Goal: Task Accomplishment & Management: Manage account settings

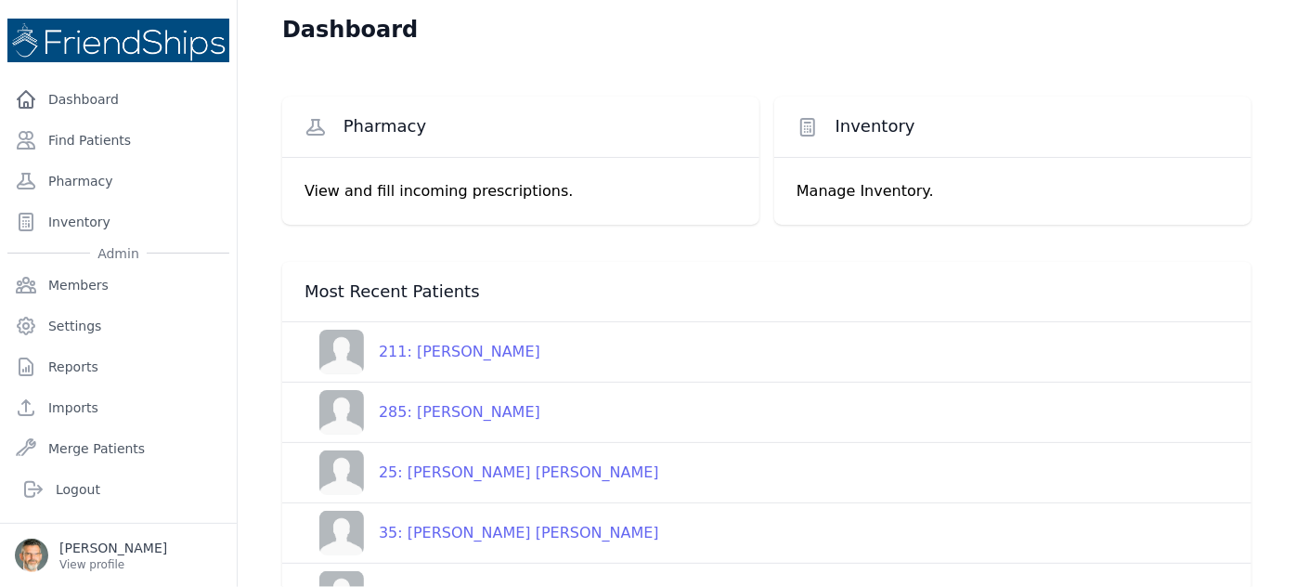
click at [455, 470] on div "25: [PERSON_NAME] [PERSON_NAME]" at bounding box center [511, 472] width 295 height 22
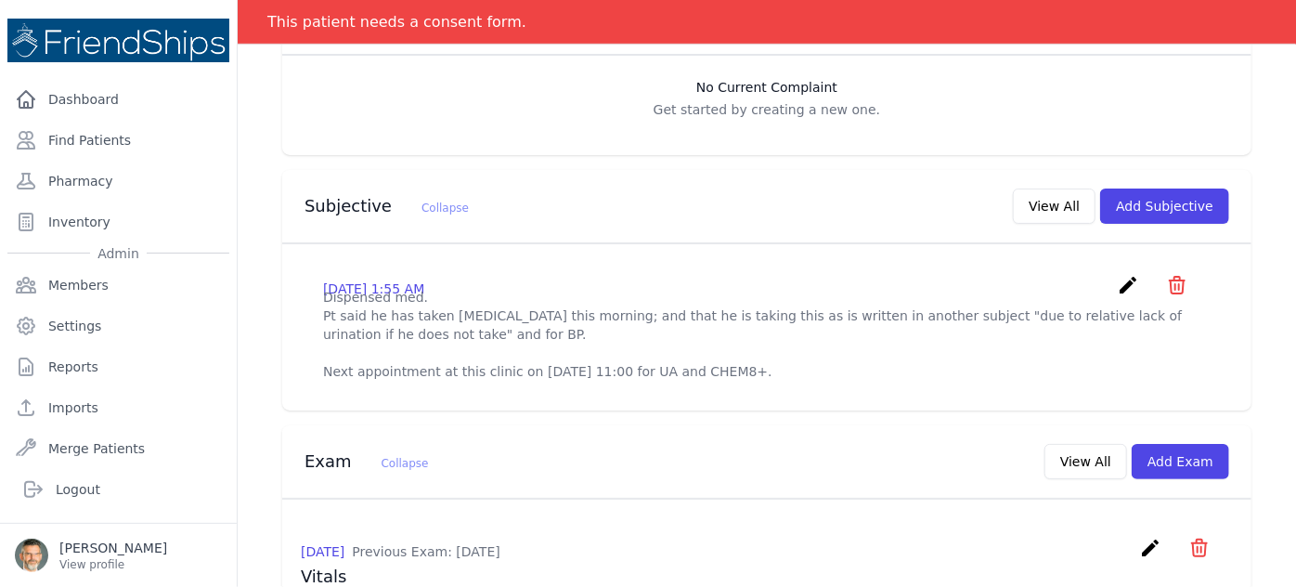
scroll to position [506, 0]
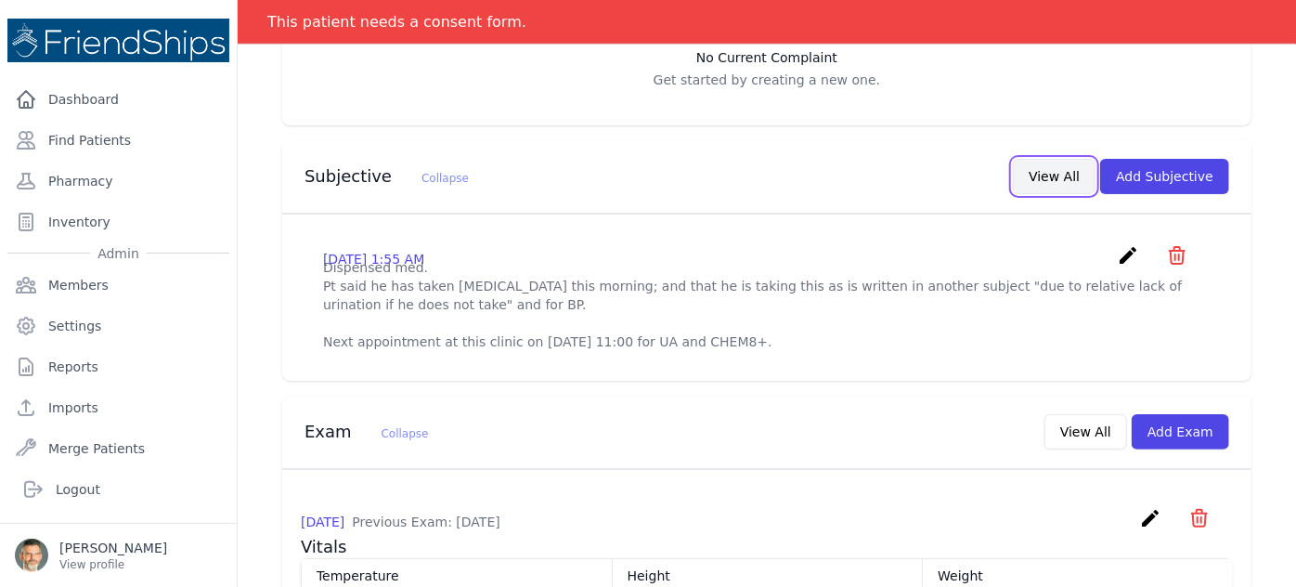
click at [1052, 159] on button "View All" at bounding box center [1054, 176] width 83 height 35
click at [1049, 160] on button "View All" at bounding box center [1054, 177] width 83 height 35
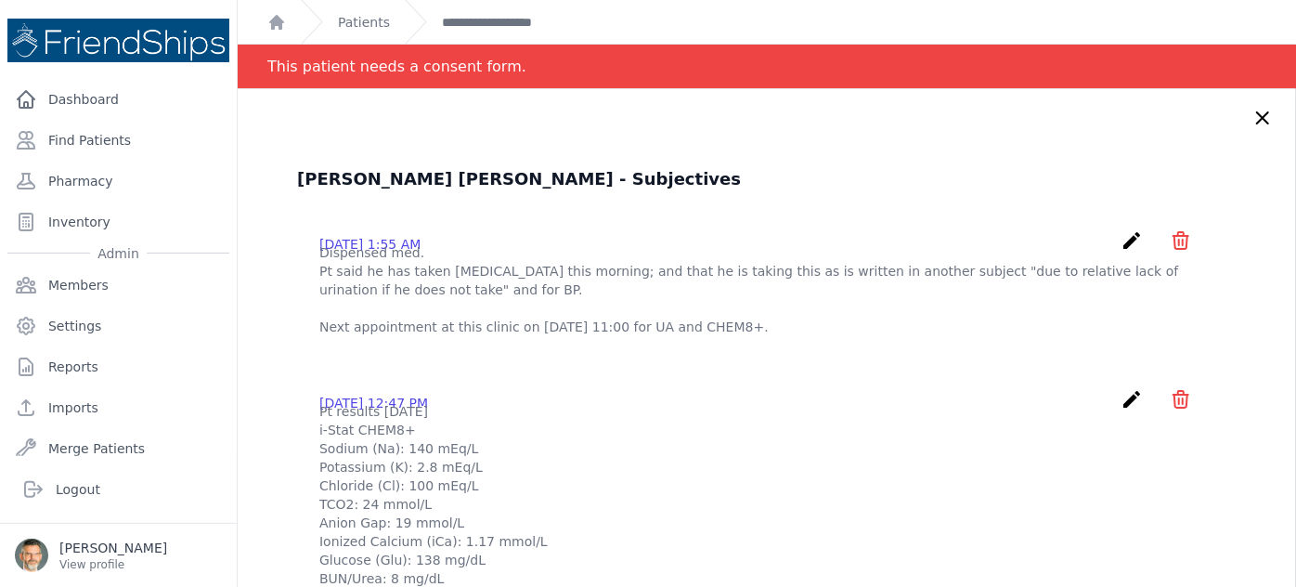
scroll to position [0, 0]
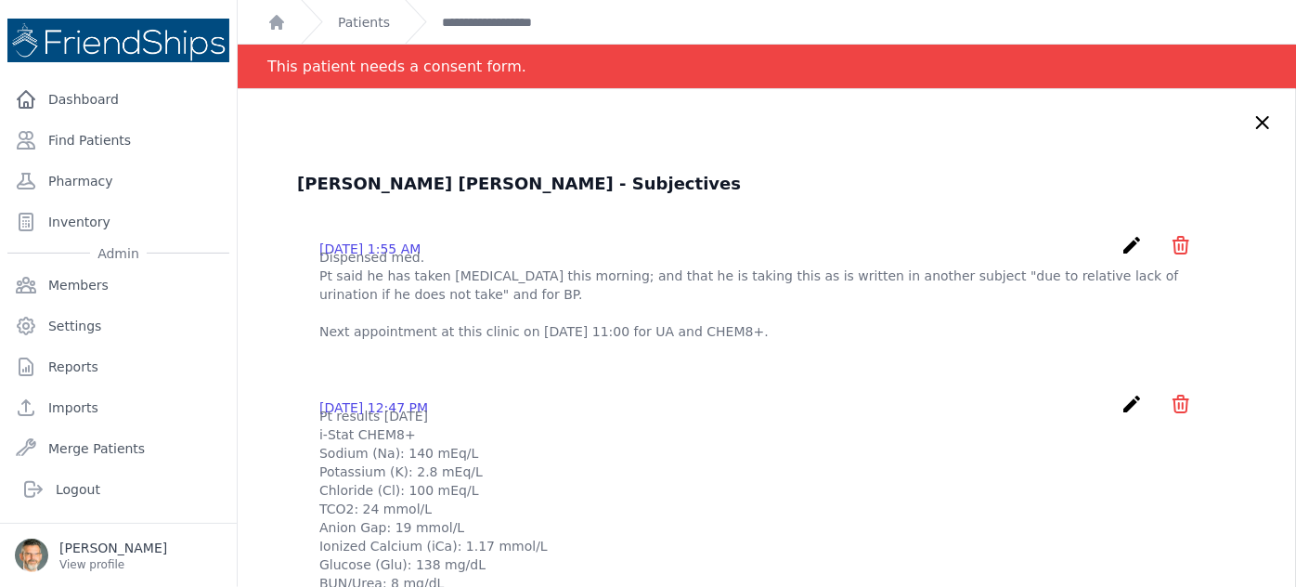
click at [1251, 116] on icon at bounding box center [1262, 122] width 22 height 22
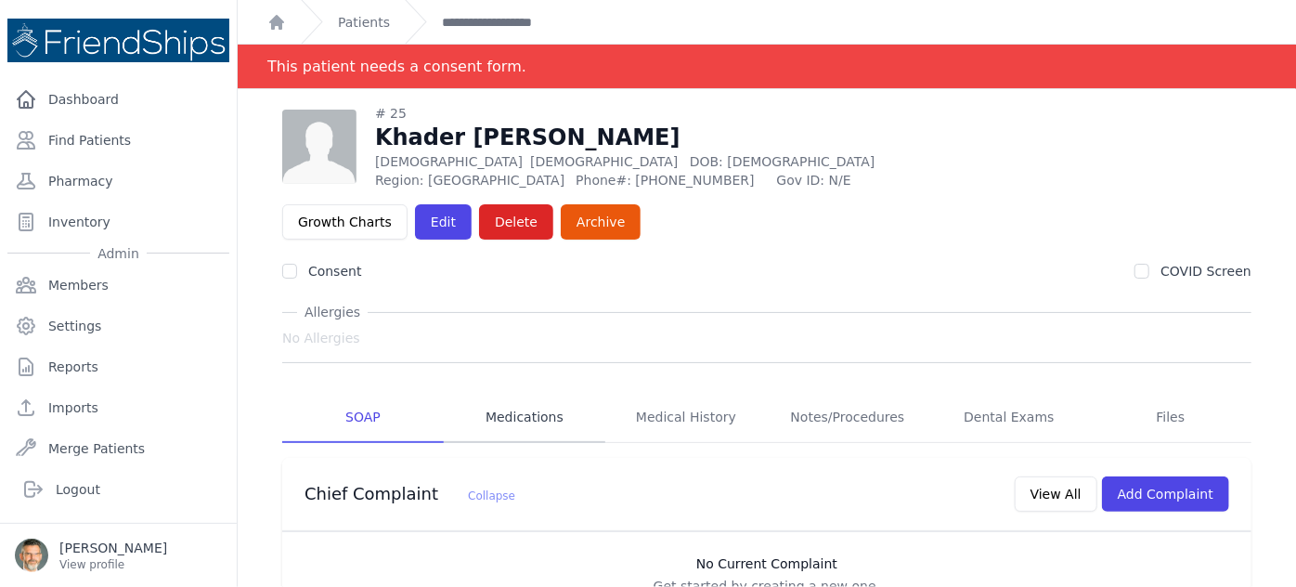
click at [496, 393] on link "Medications" at bounding box center [524, 418] width 161 height 50
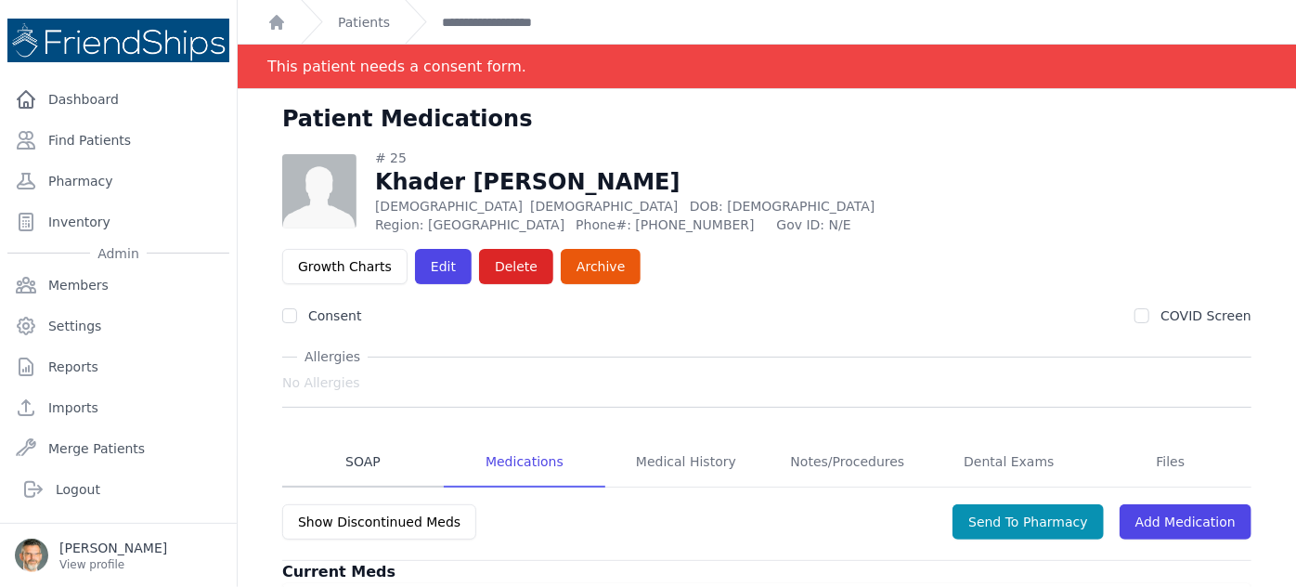
drag, startPoint x: 349, startPoint y: 407, endPoint x: 440, endPoint y: 405, distance: 91.0
click at [355, 437] on link "SOAP" at bounding box center [362, 462] width 161 height 50
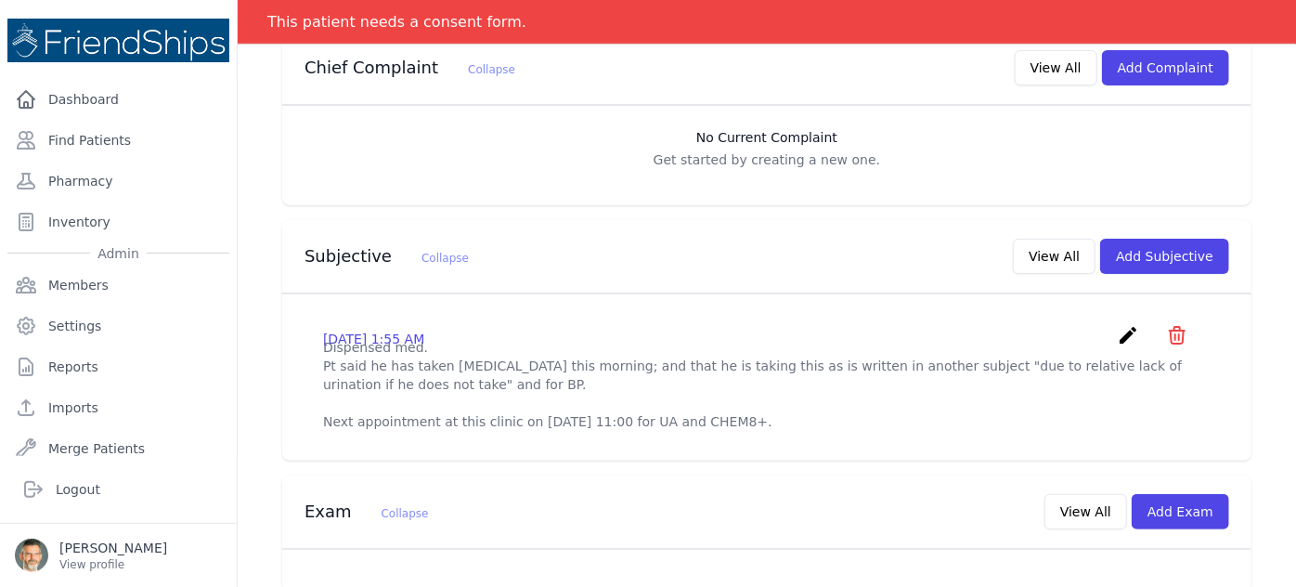
scroll to position [506, 0]
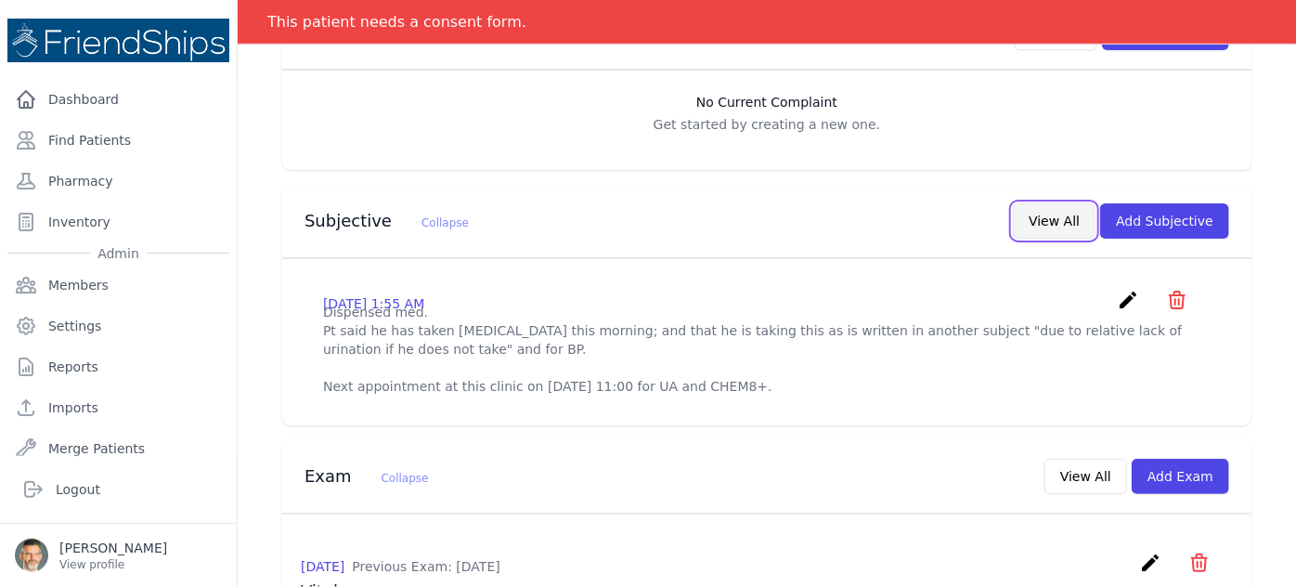
click at [1043, 203] on button "View All" at bounding box center [1054, 220] width 83 height 35
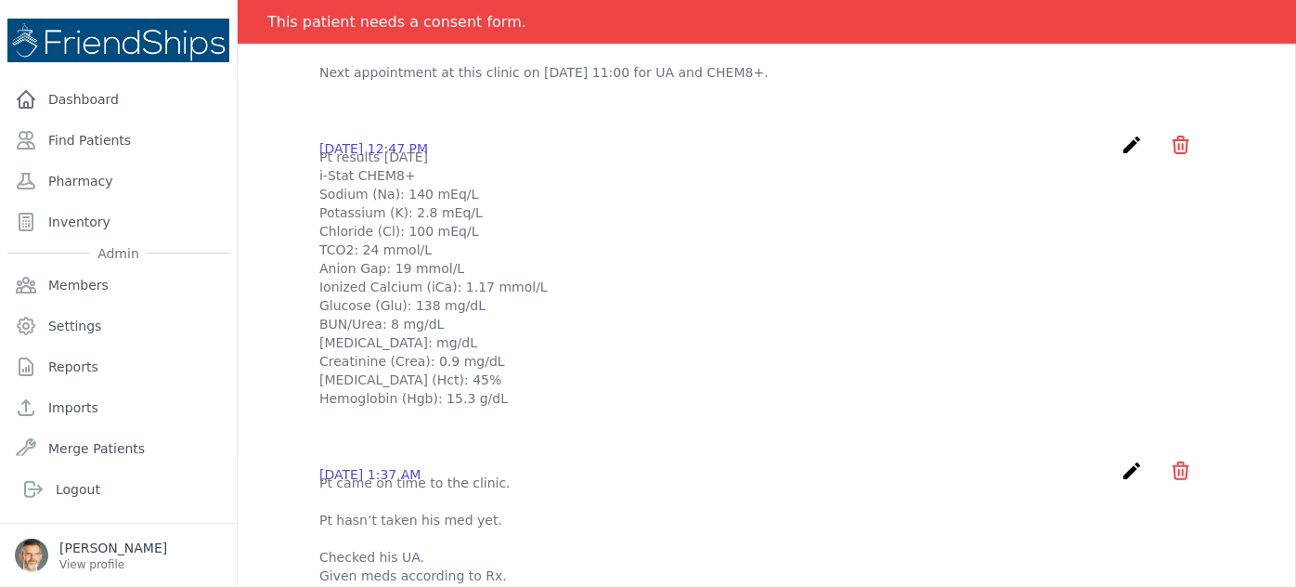
scroll to position [168, 0]
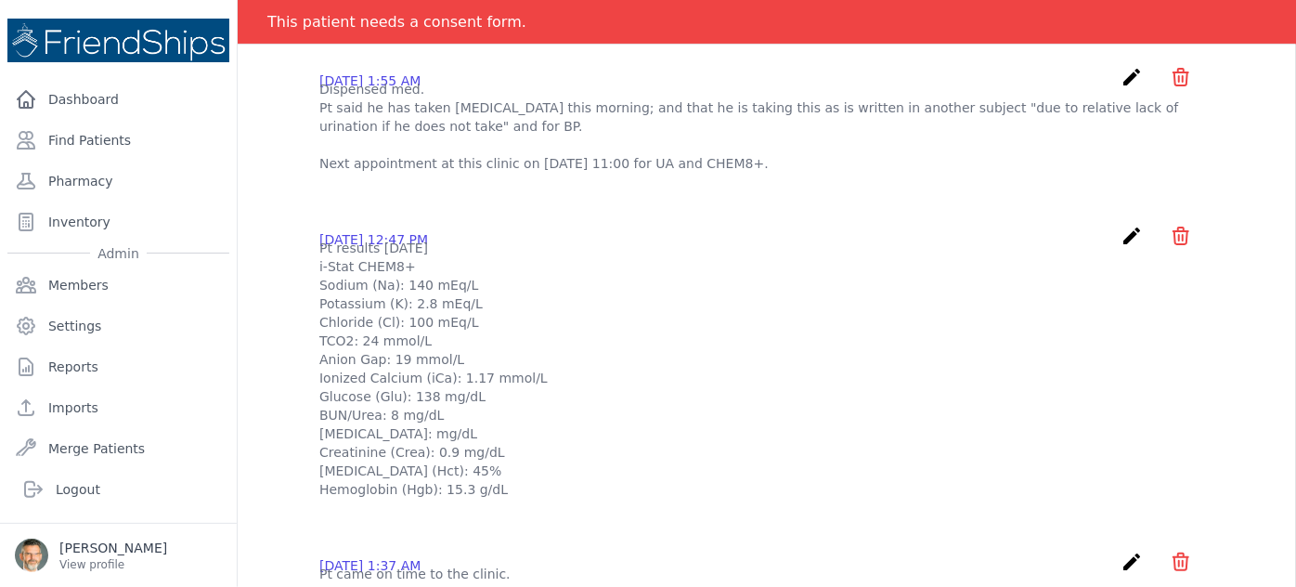
click at [1120, 247] on icon "create" at bounding box center [1131, 236] width 22 height 22
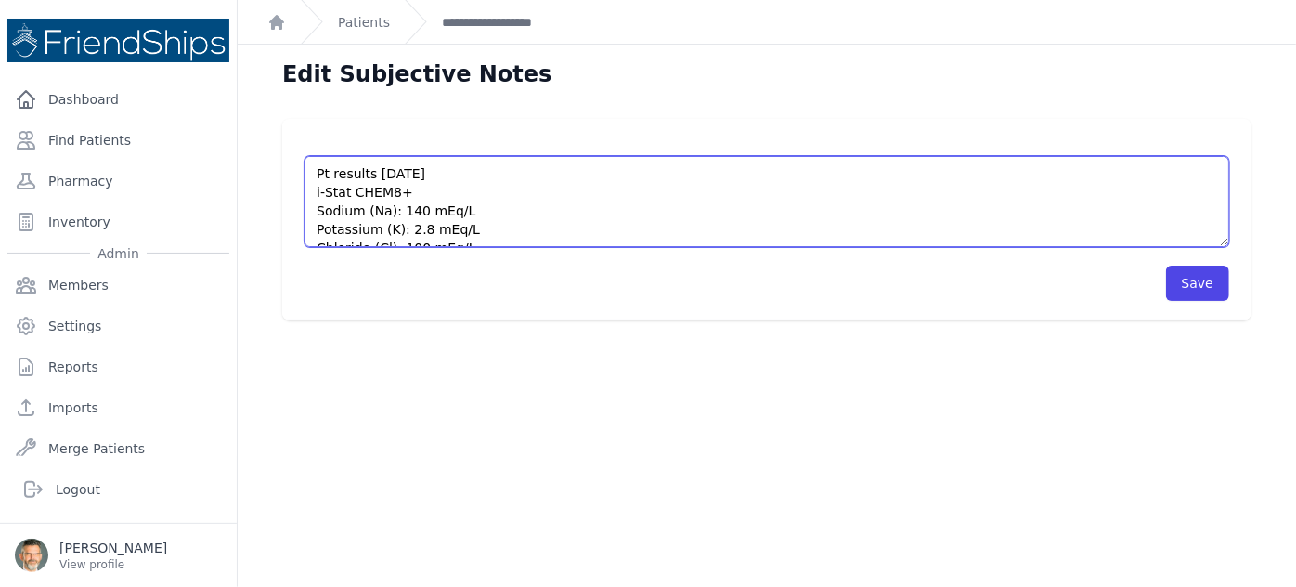
click at [391, 173] on textarea "Pt results [DATE] i-Stat CHEM8+ Sodium (Na): 140 mEq/L Potassium (K): 2.8 mEq/L…" at bounding box center [766, 201] width 924 height 91
type textarea "Pt results [DATE] i-Stat CHEM8+ Sodium (Na): 140 mEq/L Potassium (K): 2.8 mEq/L…"
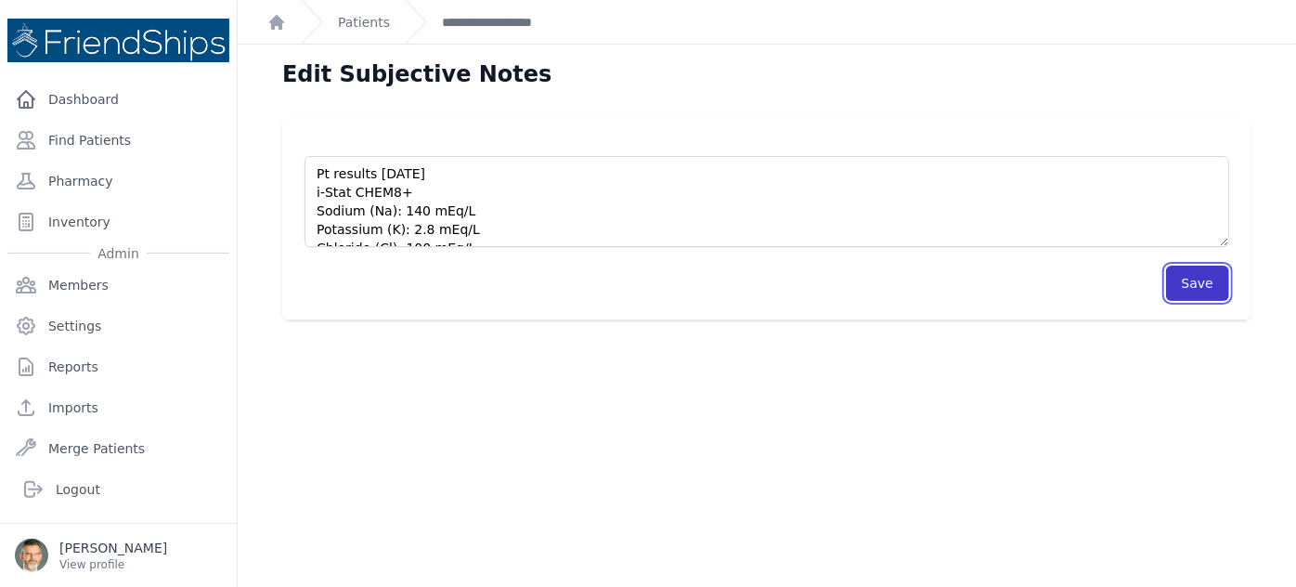
click at [1193, 285] on button "Save" at bounding box center [1197, 282] width 63 height 35
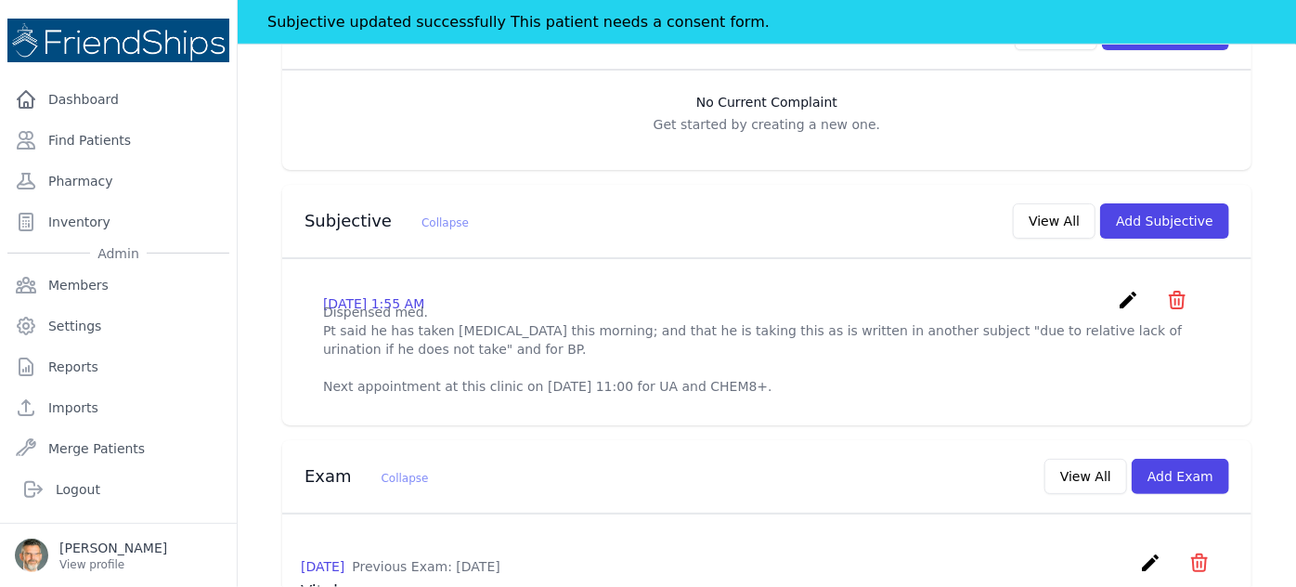
scroll to position [421, 0]
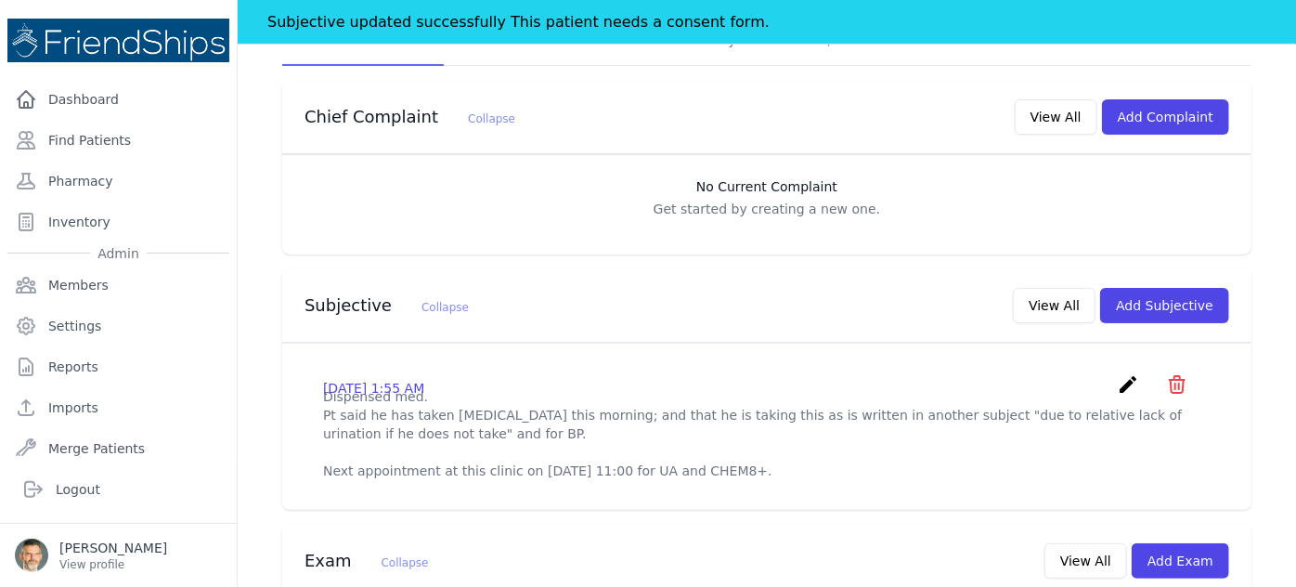
click at [1117, 373] on icon "create" at bounding box center [1128, 384] width 22 height 22
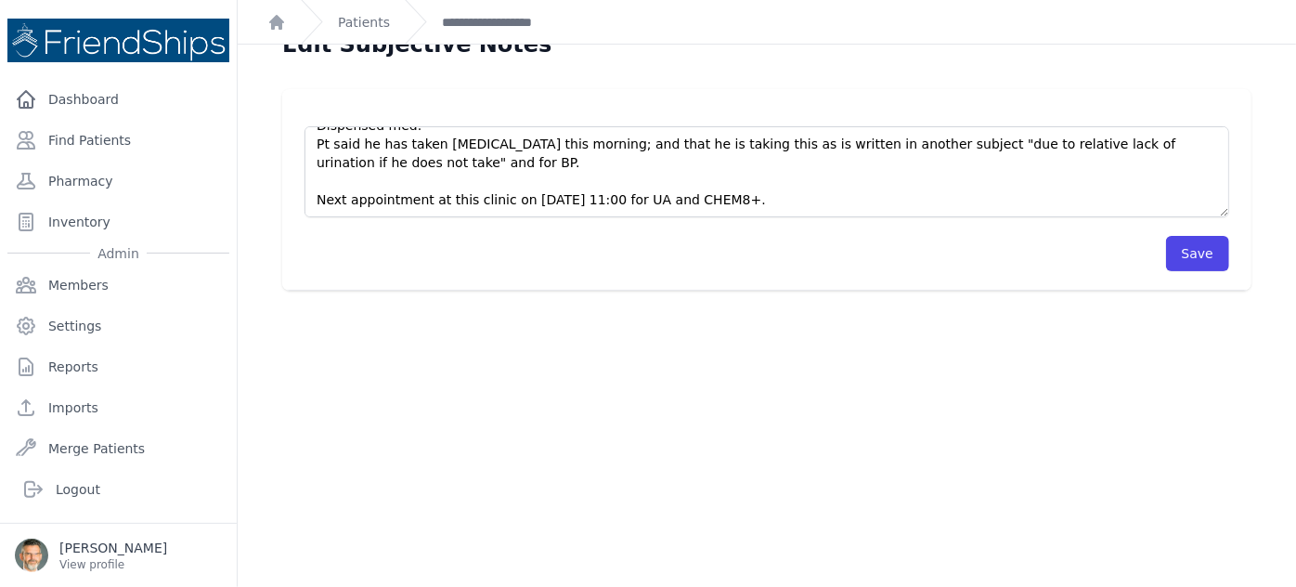
scroll to position [45, 0]
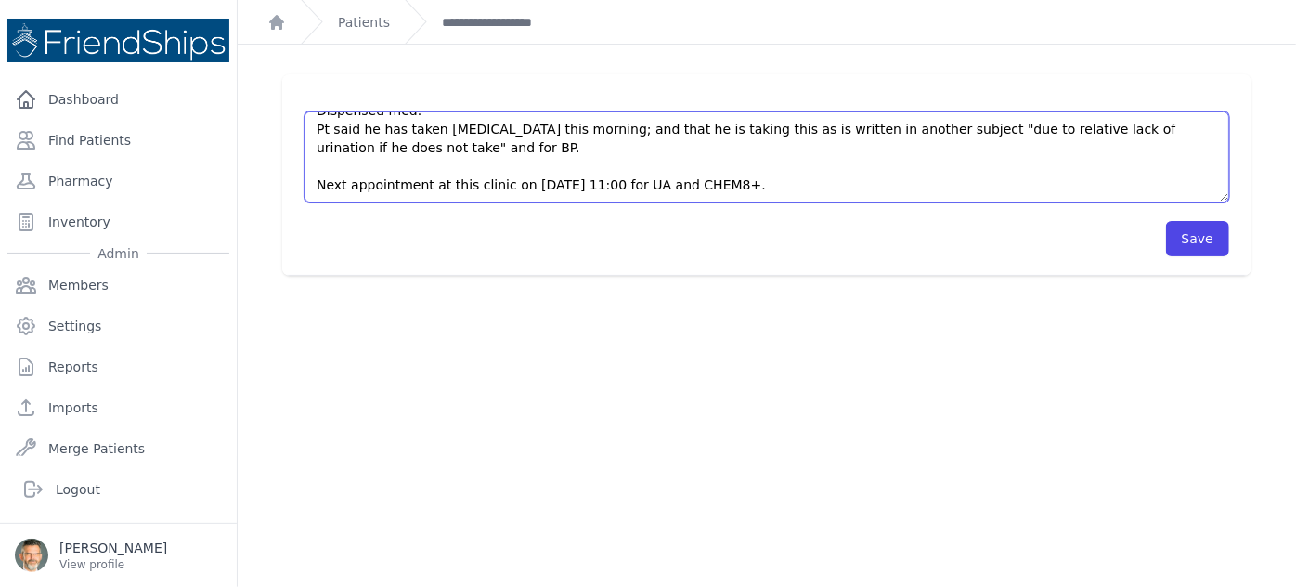
click at [768, 183] on textarea "Dispensed med. Pt said he has taken [MEDICAL_DATA] this morning; and that he is…" at bounding box center [766, 156] width 924 height 91
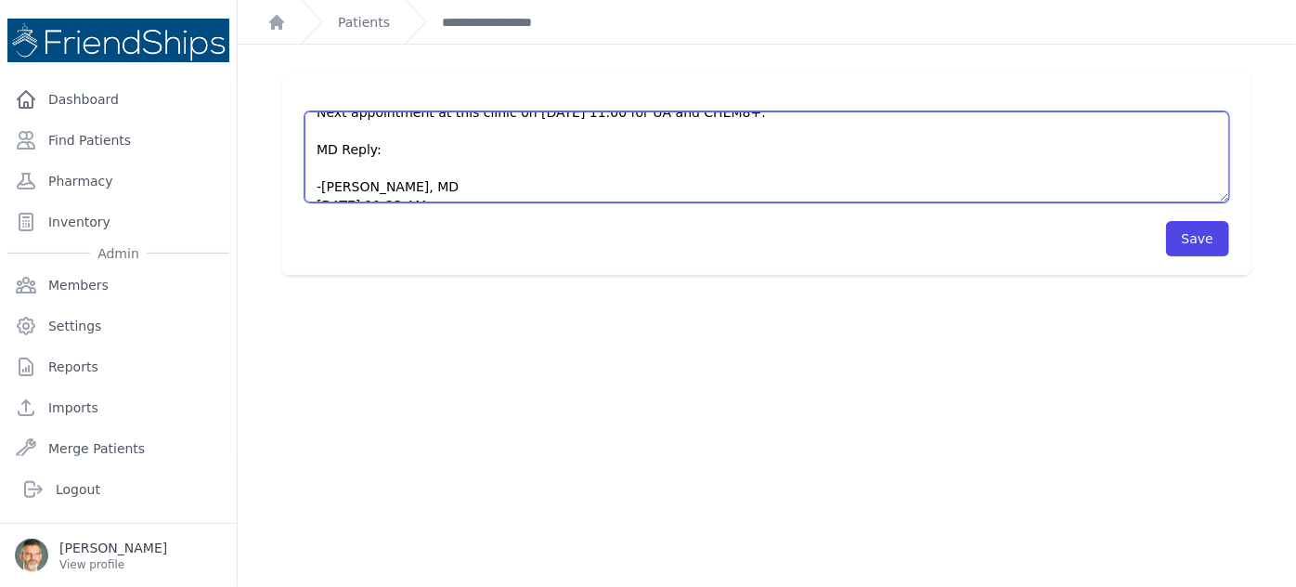
scroll to position [111, 0]
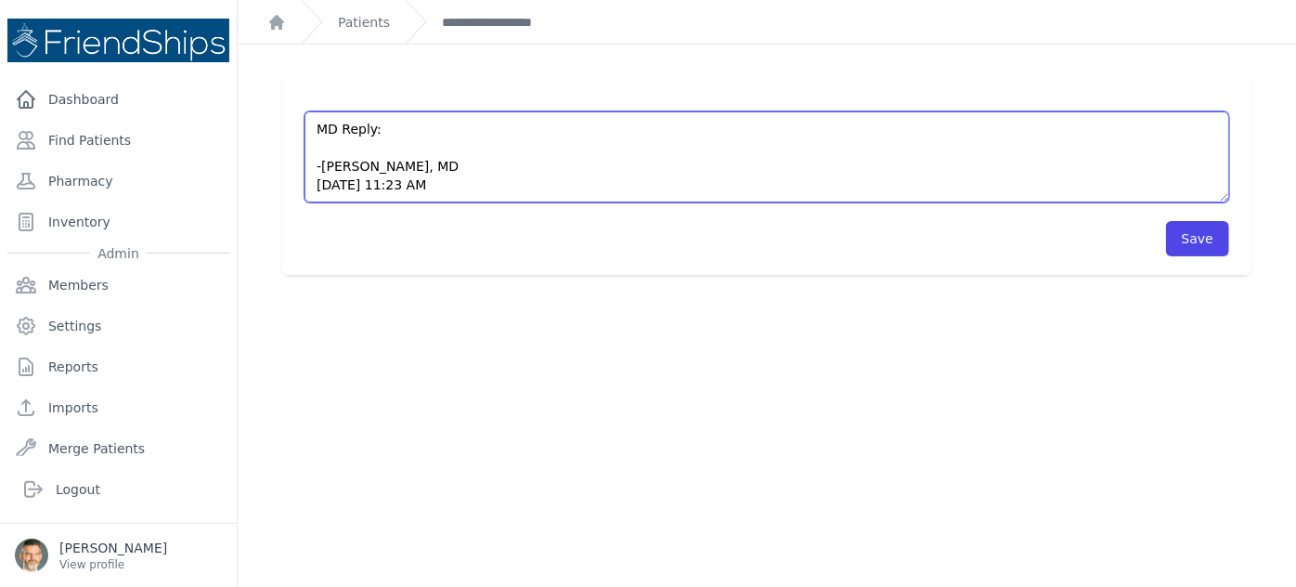
click at [331, 149] on textarea "Dispensed med. Pt said he has taken [MEDICAL_DATA] this morning; and that he is…" at bounding box center [766, 156] width 924 height 91
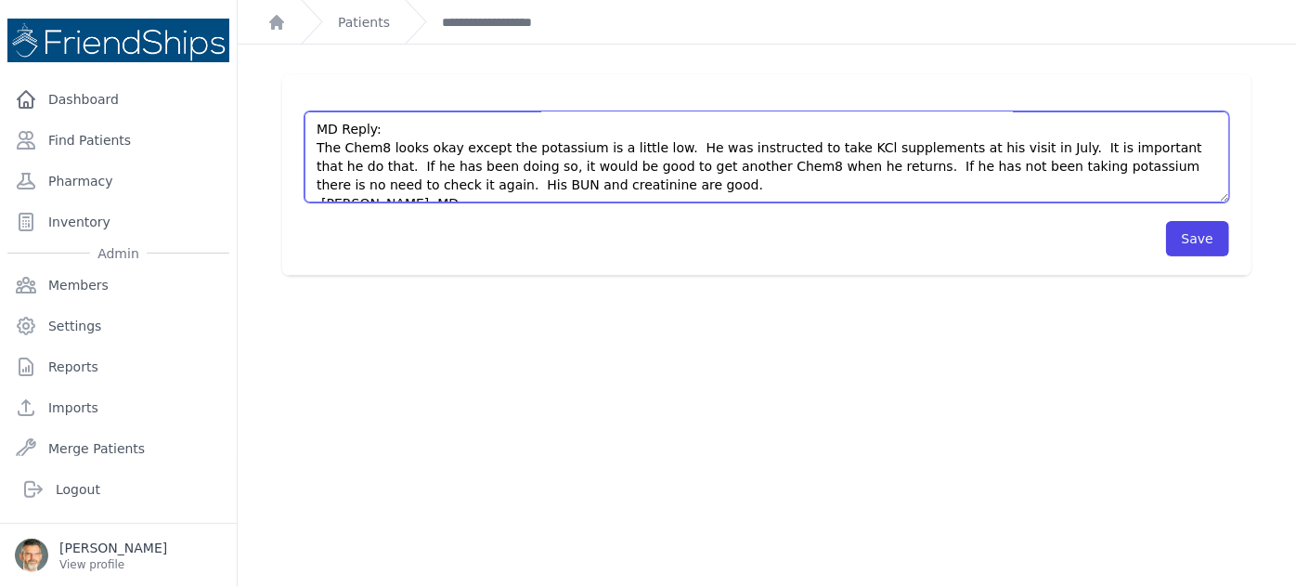
click at [782, 166] on textarea "Dispensed med. Pt said he has taken [MEDICAL_DATA] this morning; and that he is…" at bounding box center [766, 156] width 924 height 91
type textarea "Dispensed med. Pt said he has taken [MEDICAL_DATA] this morning; and that he is…"
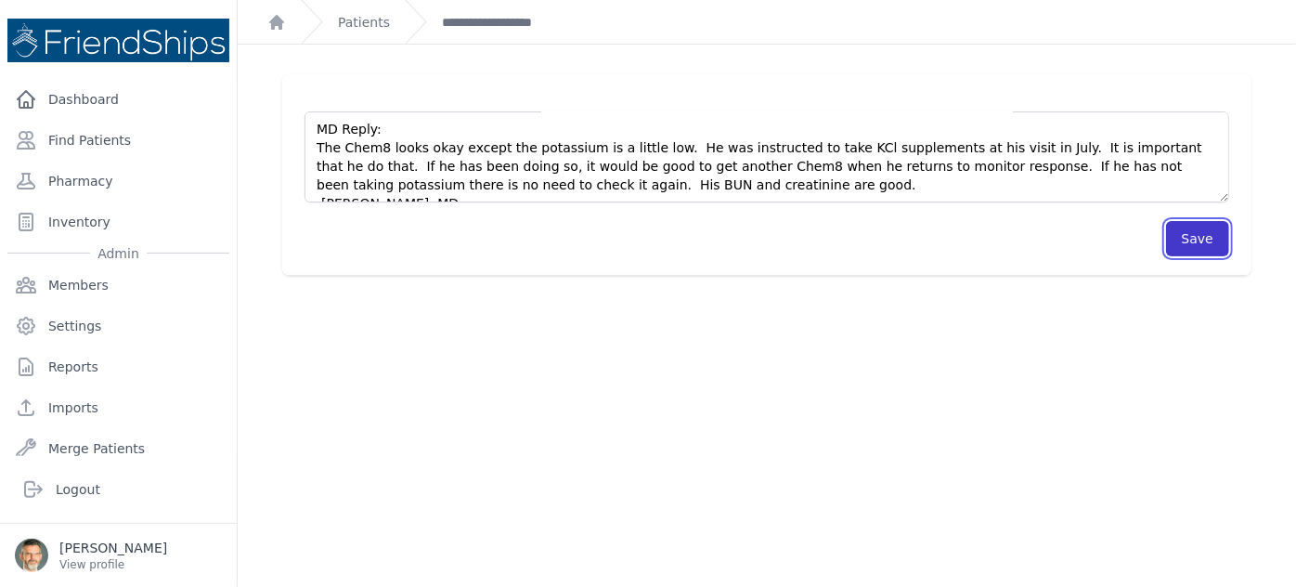
click at [1188, 234] on button "Save" at bounding box center [1197, 238] width 63 height 35
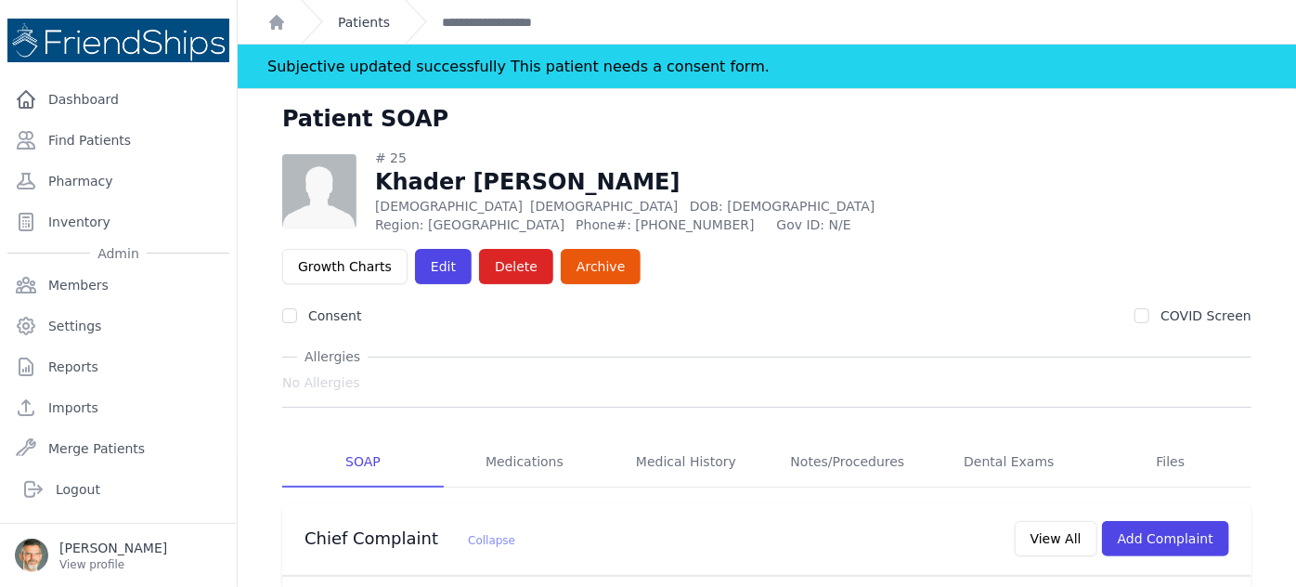
click at [359, 26] on link "Patients" at bounding box center [364, 22] width 52 height 19
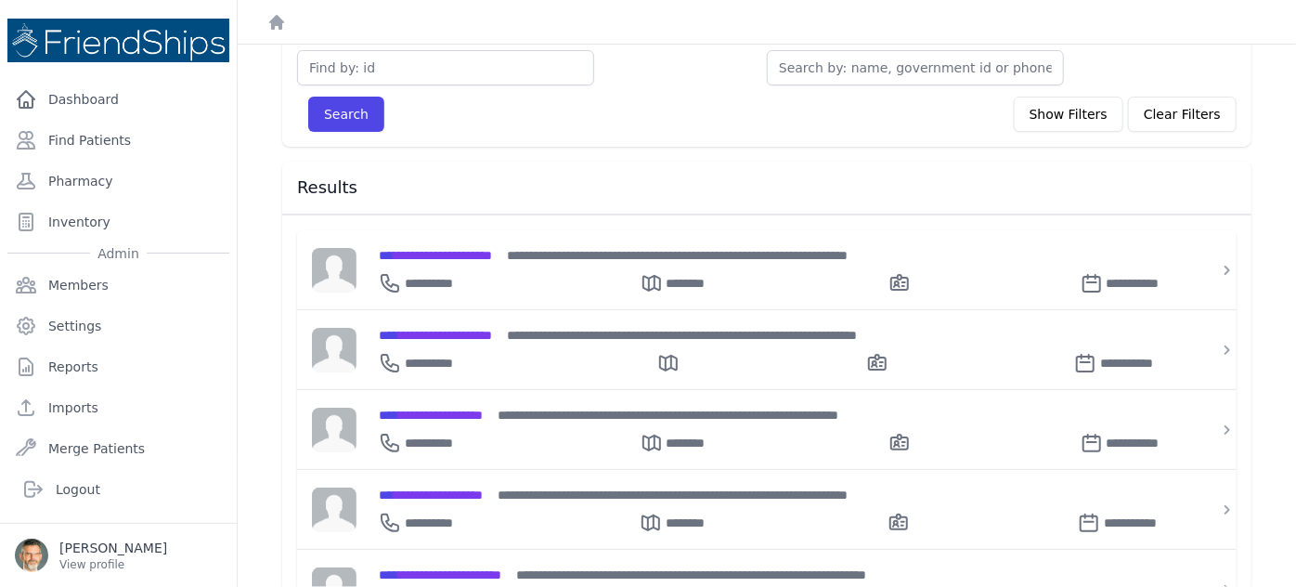
scroll to position [100, 0]
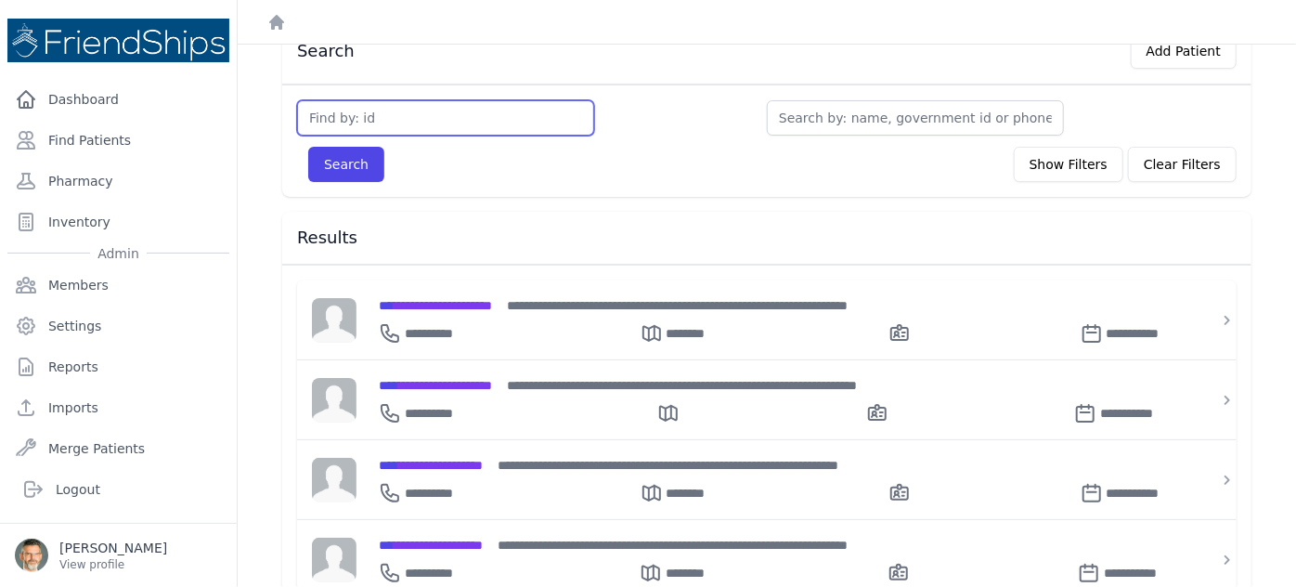
click at [366, 114] on input "text" at bounding box center [445, 117] width 297 height 35
type input "35"
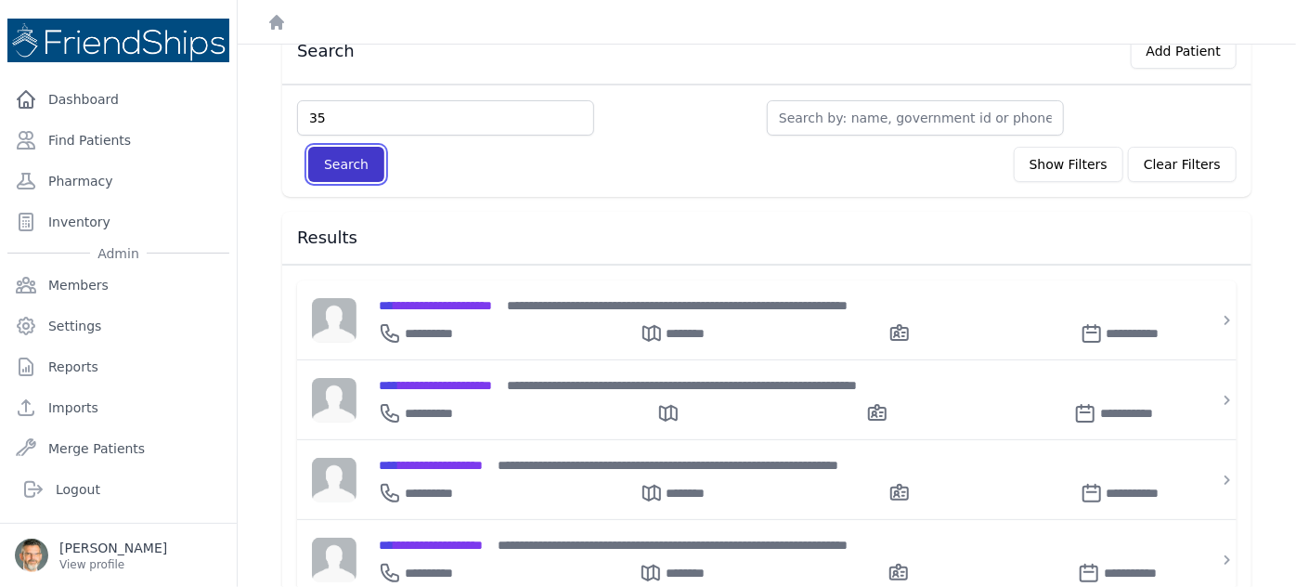
click at [346, 157] on button "Search" at bounding box center [346, 164] width 76 height 35
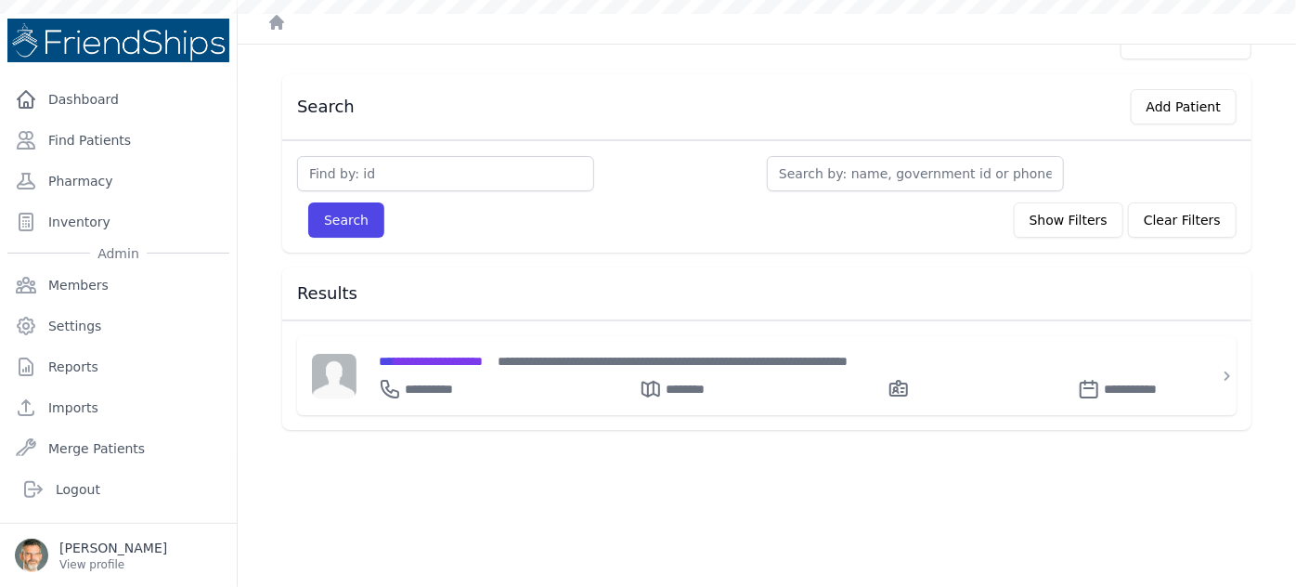
scroll to position [45, 0]
click at [420, 358] on span "**********" at bounding box center [431, 361] width 104 height 13
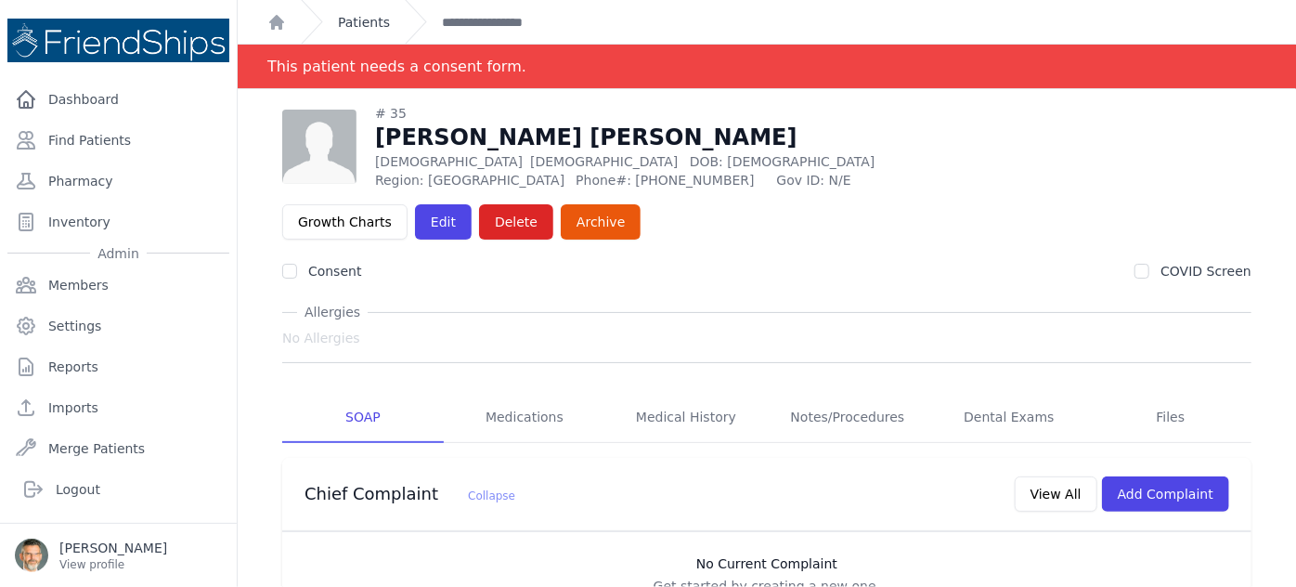
click at [344, 21] on link "Patients" at bounding box center [364, 22] width 52 height 19
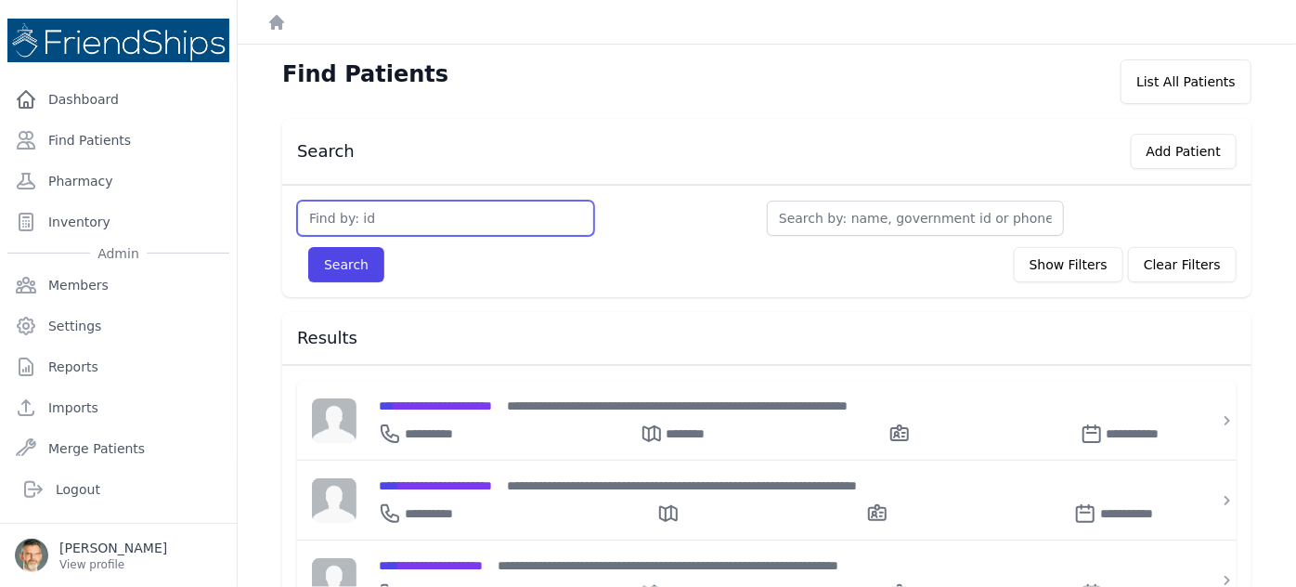
click at [377, 216] on input "text" at bounding box center [445, 217] width 297 height 35
type input "285"
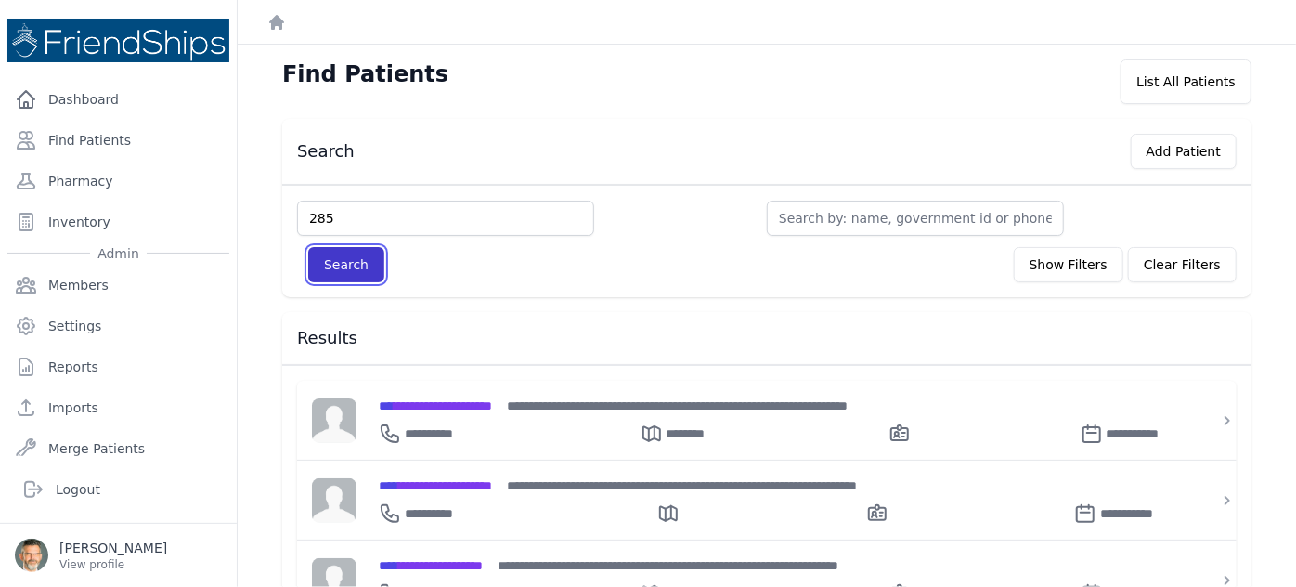
click at [340, 265] on button "Search" at bounding box center [346, 264] width 76 height 35
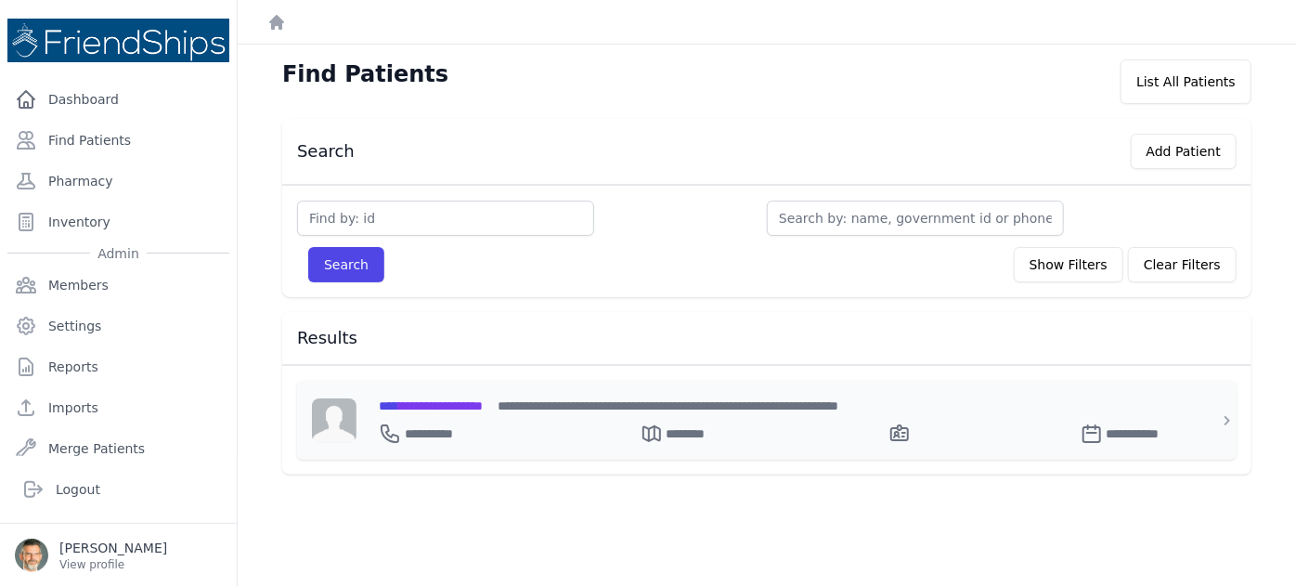
click at [432, 400] on span "**********" at bounding box center [431, 405] width 104 height 13
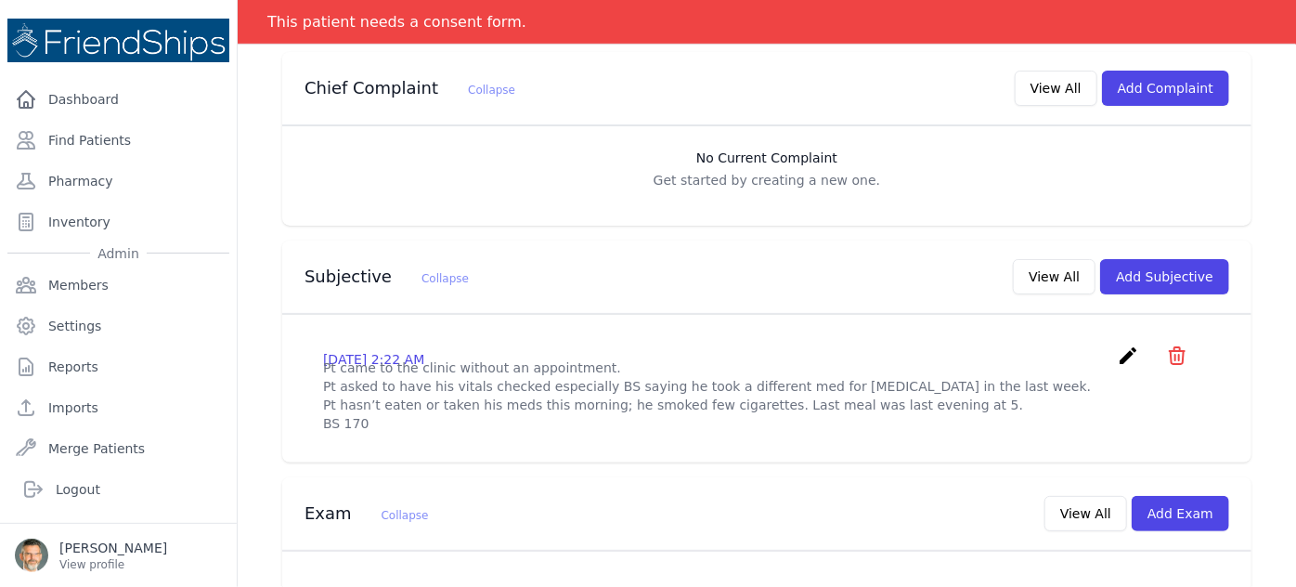
scroll to position [421, 0]
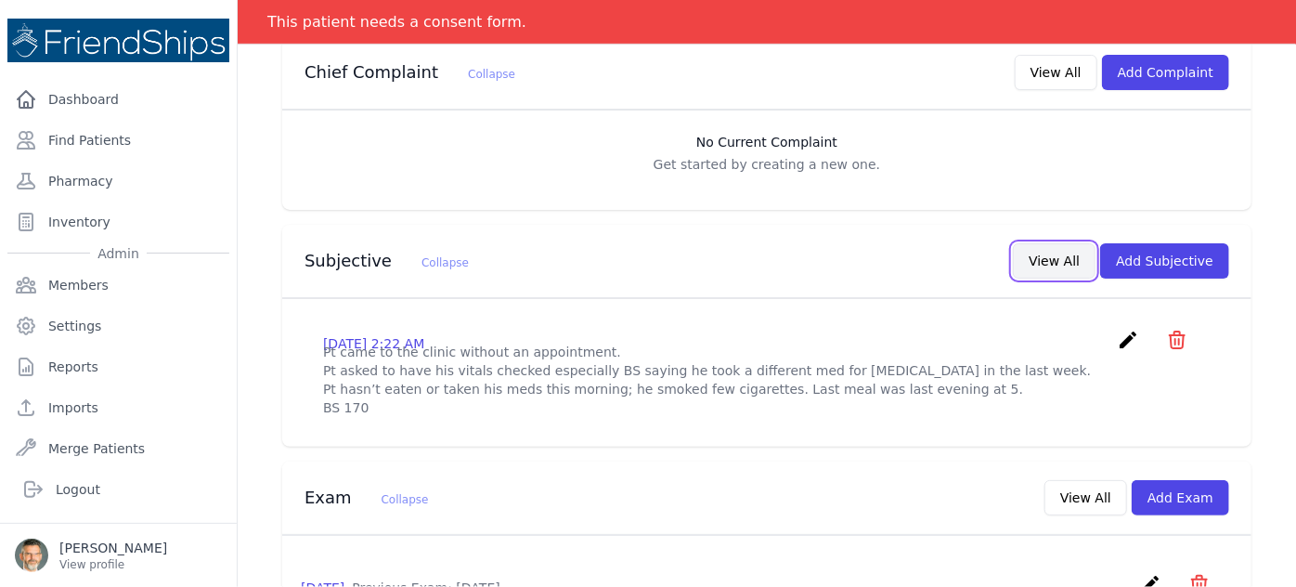
click at [1039, 243] on button "View All" at bounding box center [1054, 260] width 83 height 35
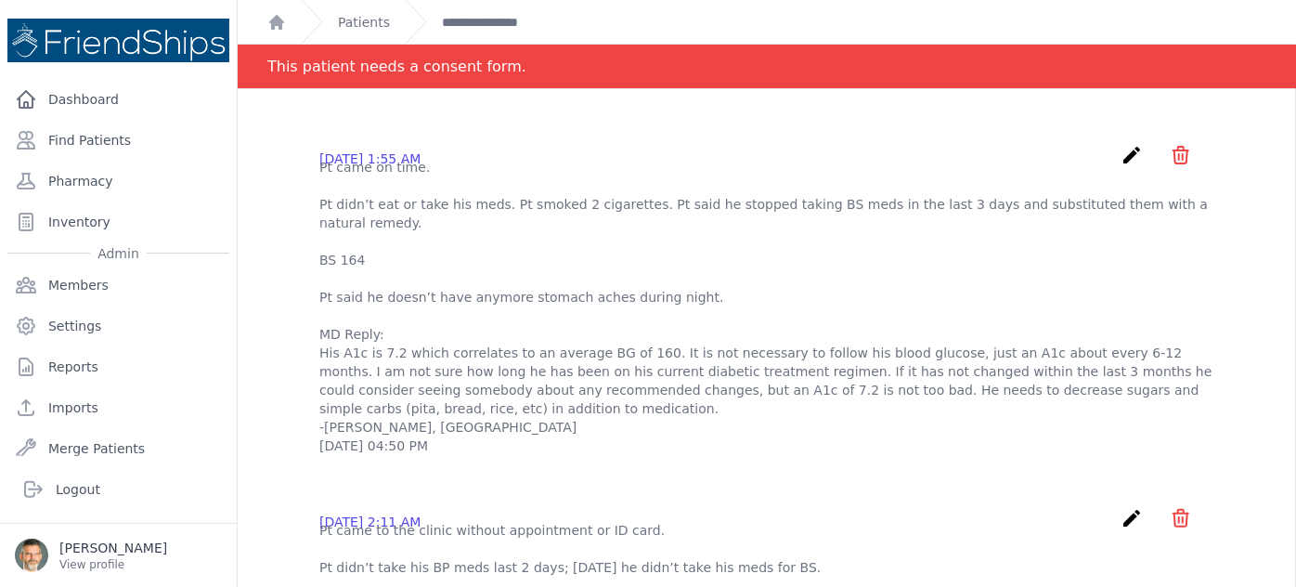
scroll to position [84, 0]
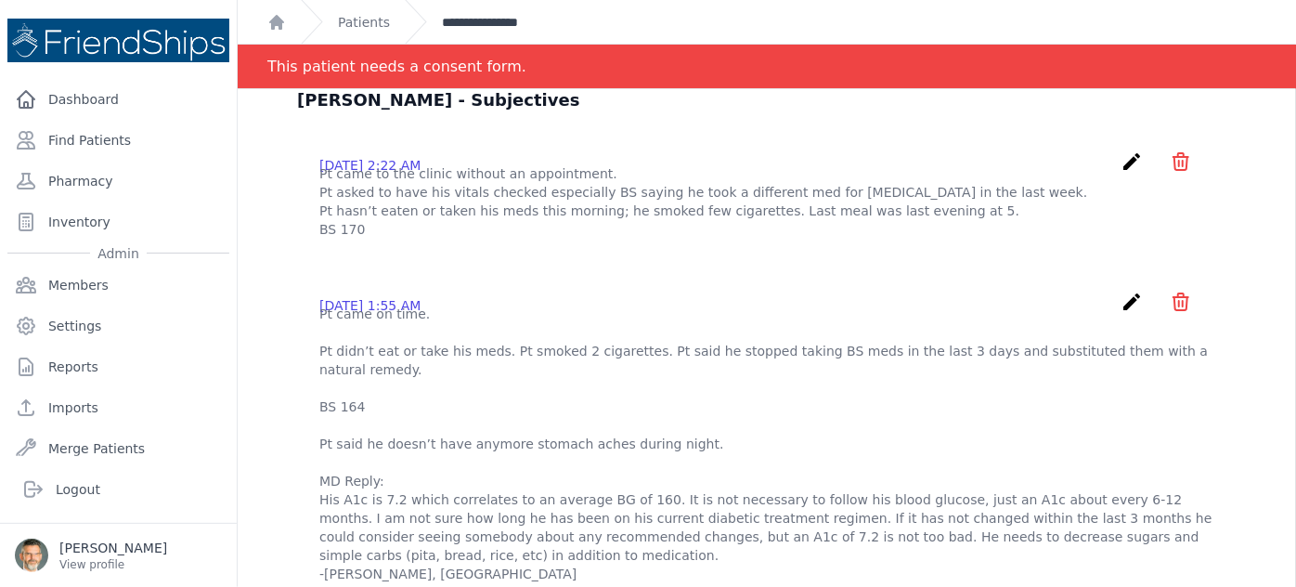
click at [482, 22] on link "**********" at bounding box center [497, 22] width 110 height 19
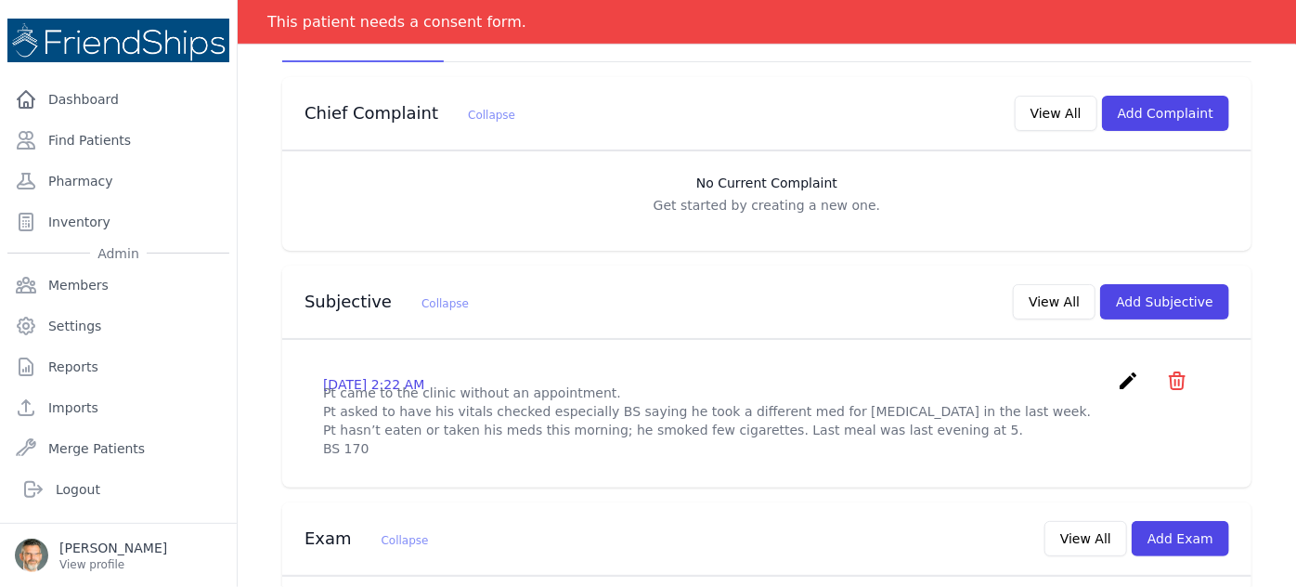
scroll to position [421, 0]
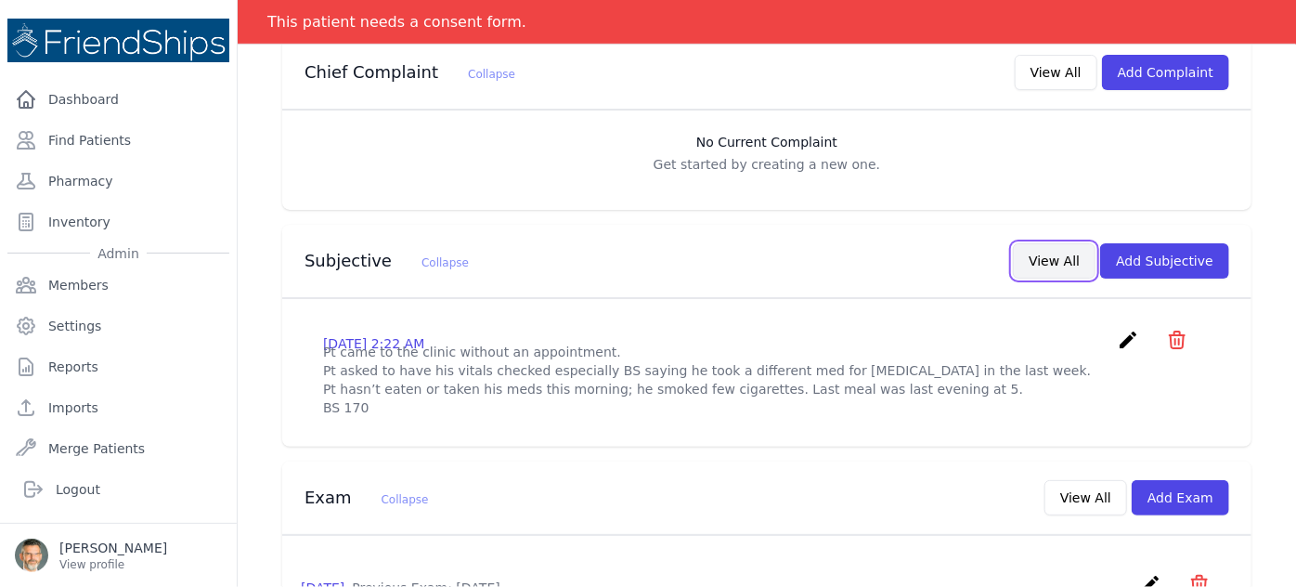
click at [1047, 243] on button "View All" at bounding box center [1054, 260] width 83 height 35
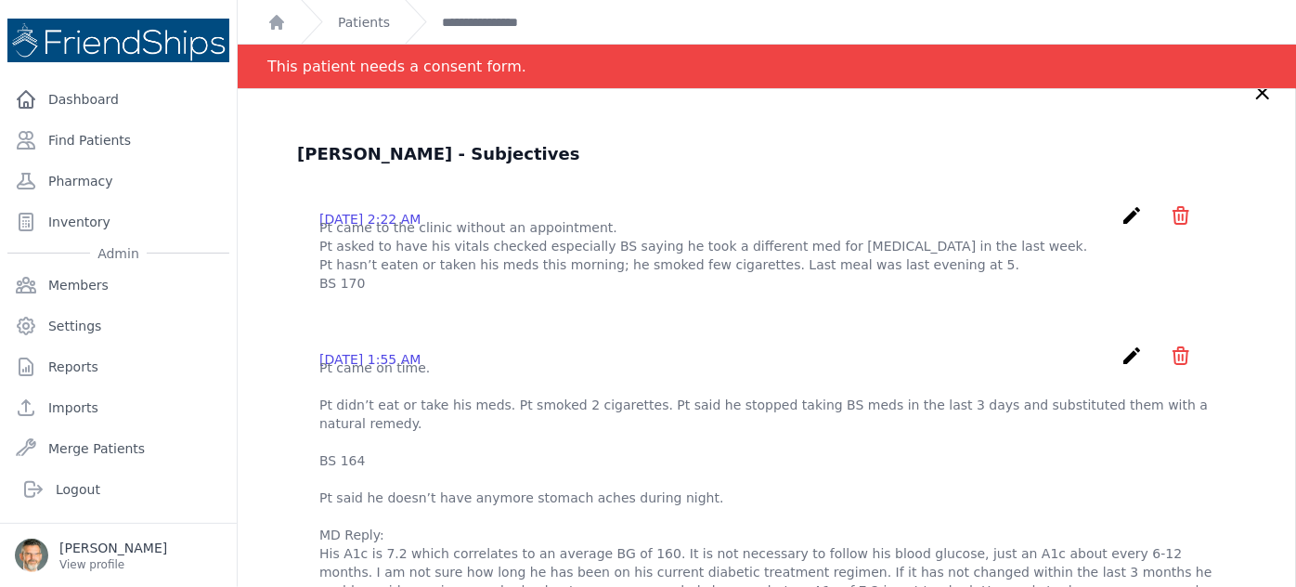
scroll to position [0, 0]
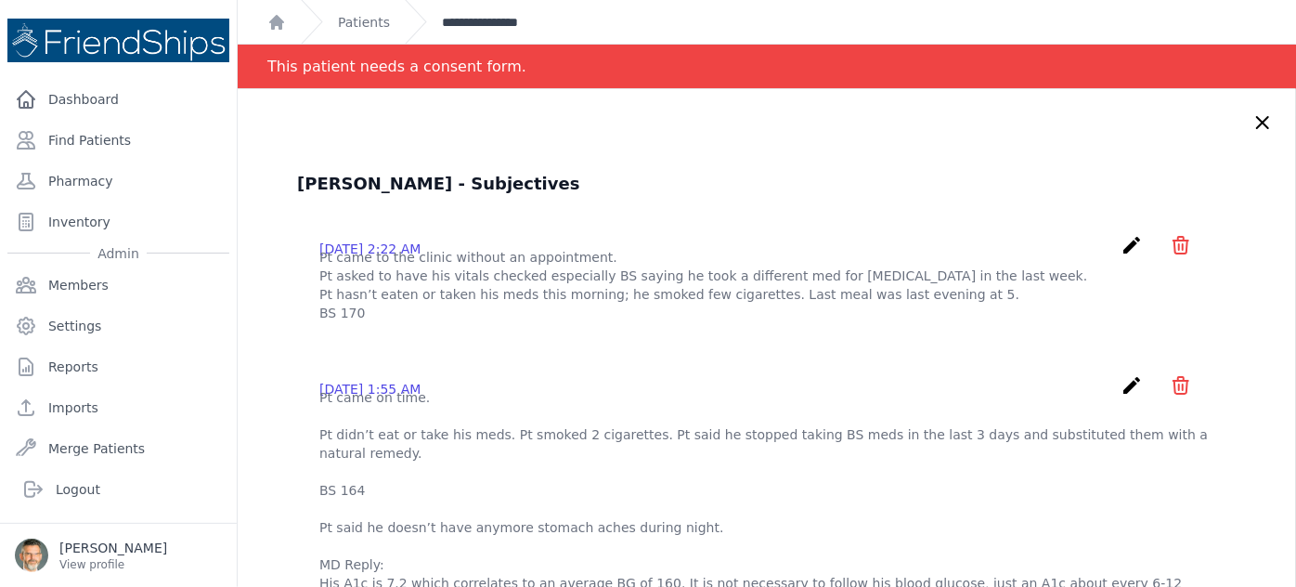
click at [506, 23] on link "**********" at bounding box center [497, 22] width 110 height 19
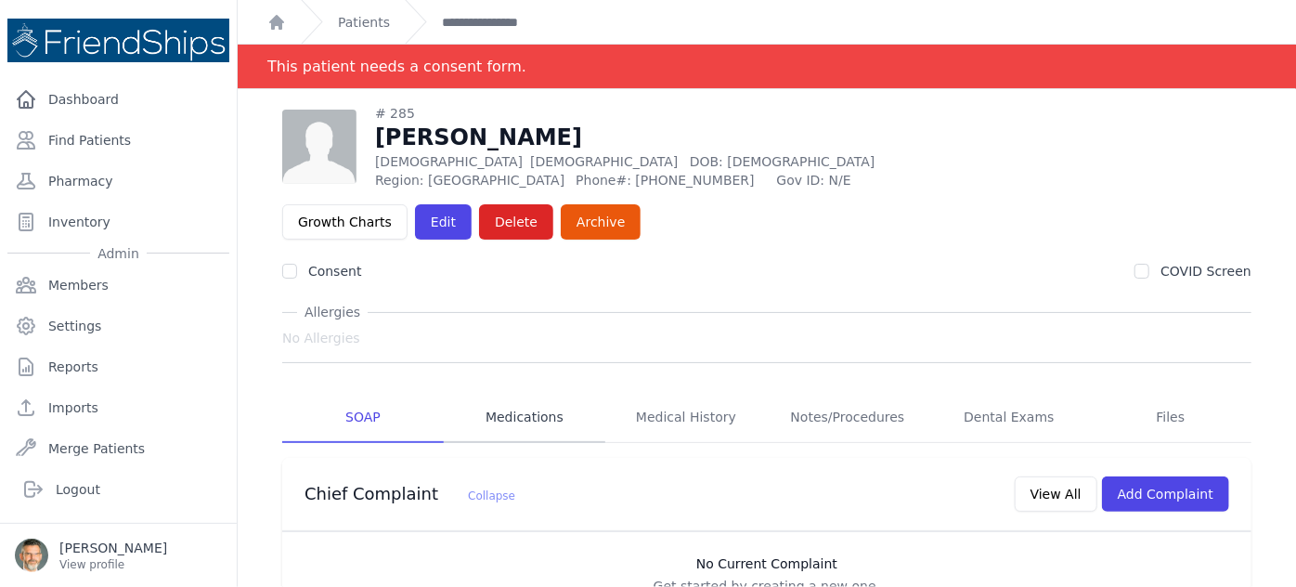
click at [505, 393] on link "Medications" at bounding box center [524, 418] width 161 height 50
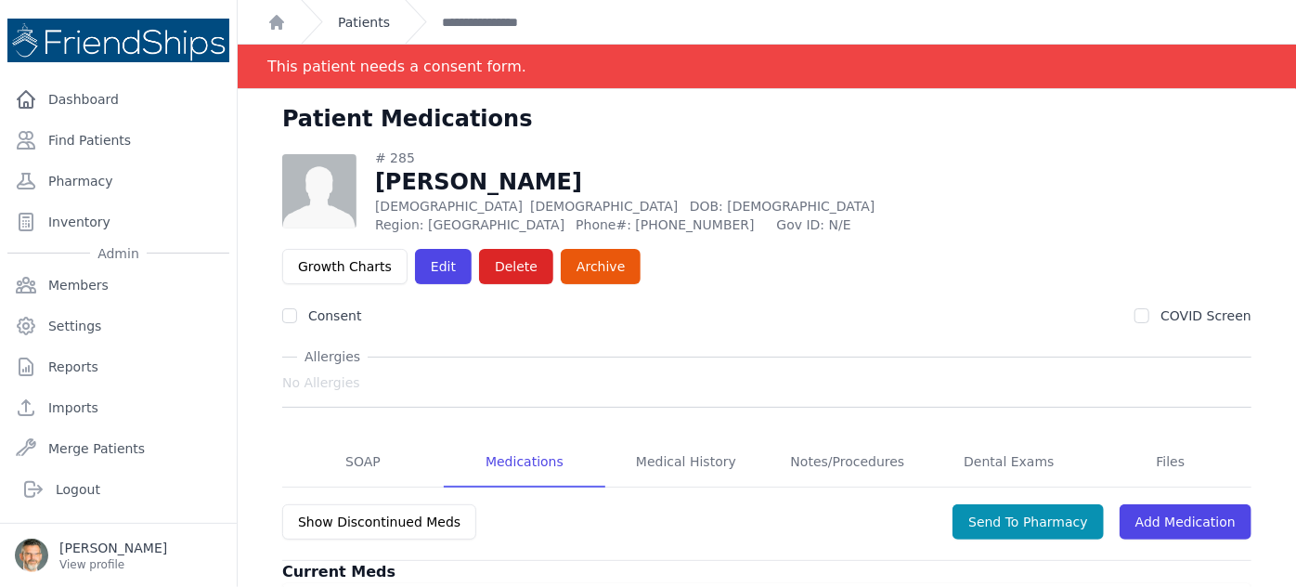
click at [352, 21] on link "Patients" at bounding box center [364, 22] width 52 height 19
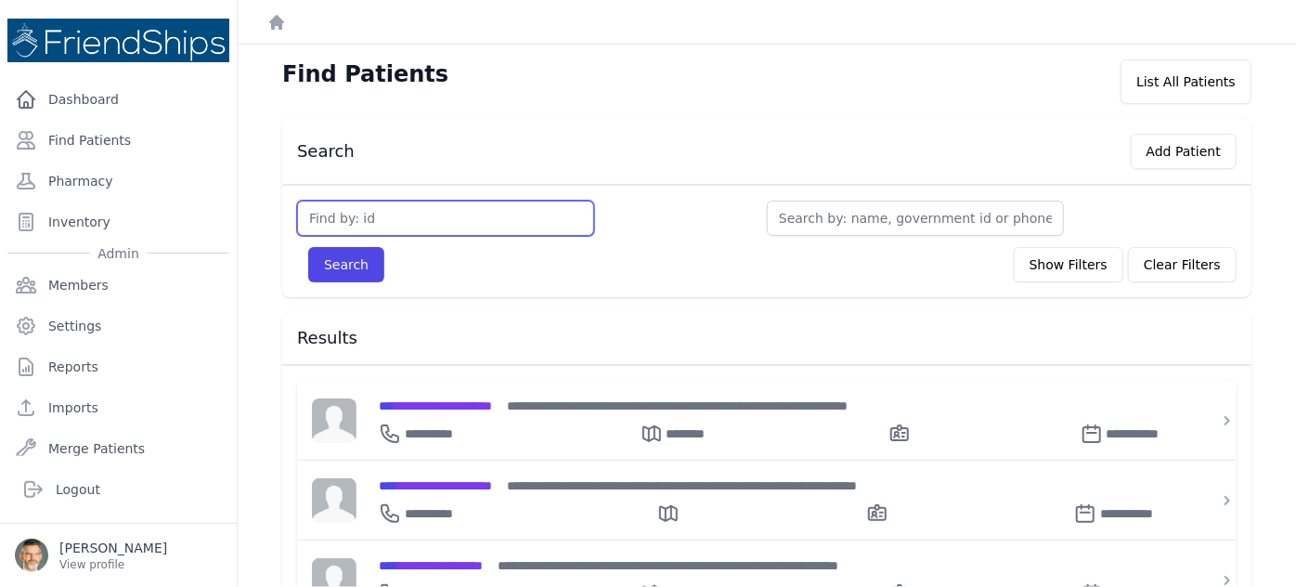
click at [391, 215] on input "text" at bounding box center [445, 217] width 297 height 35
type input "211"
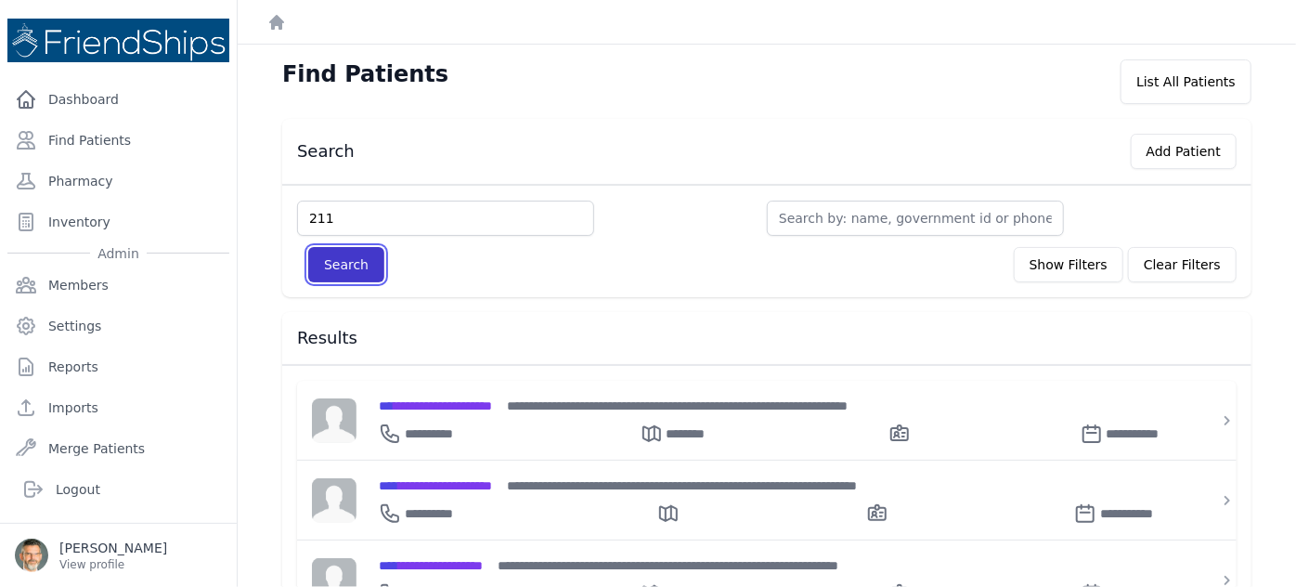
click at [348, 264] on button "Search" at bounding box center [346, 264] width 76 height 35
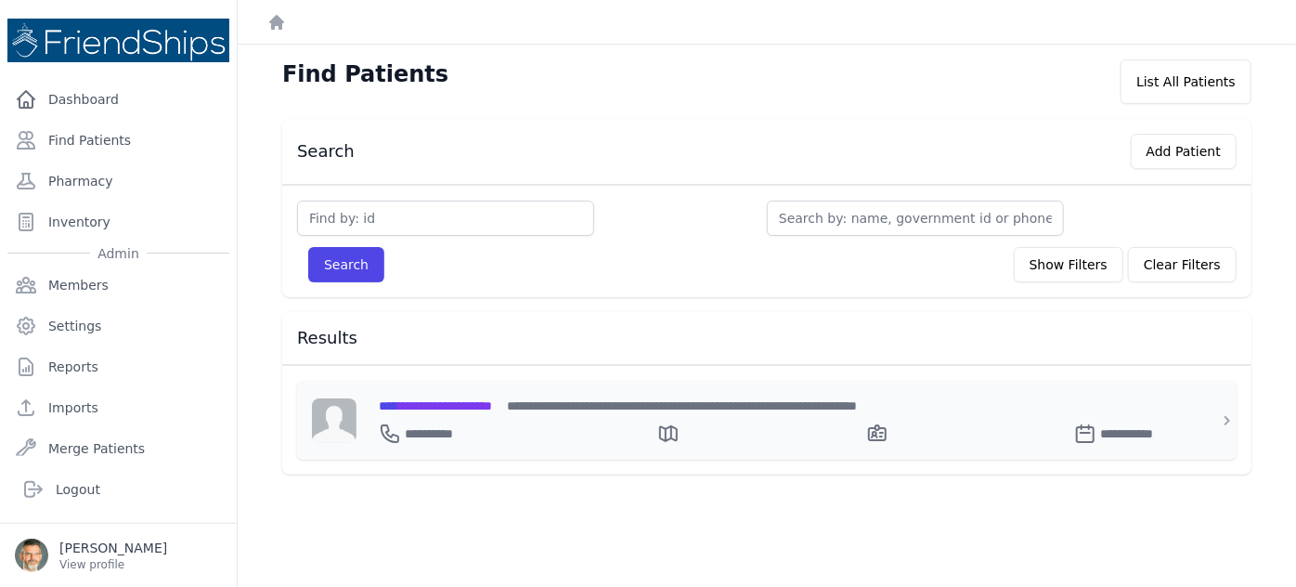
click at [440, 400] on span "**********" at bounding box center [435, 405] width 113 height 13
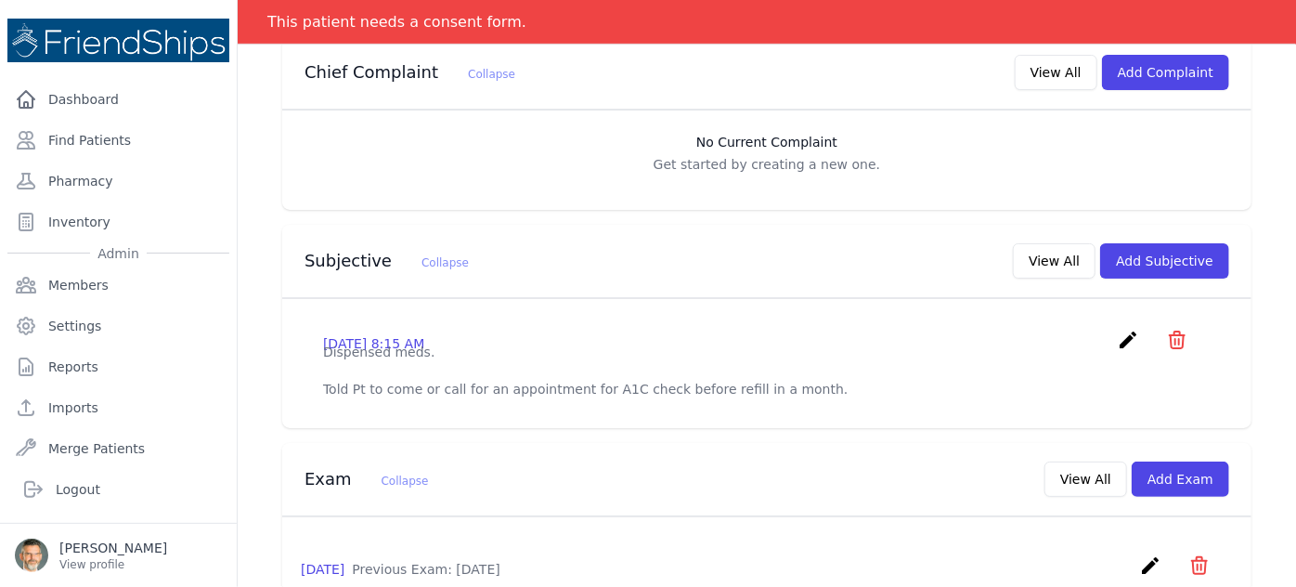
scroll to position [506, 0]
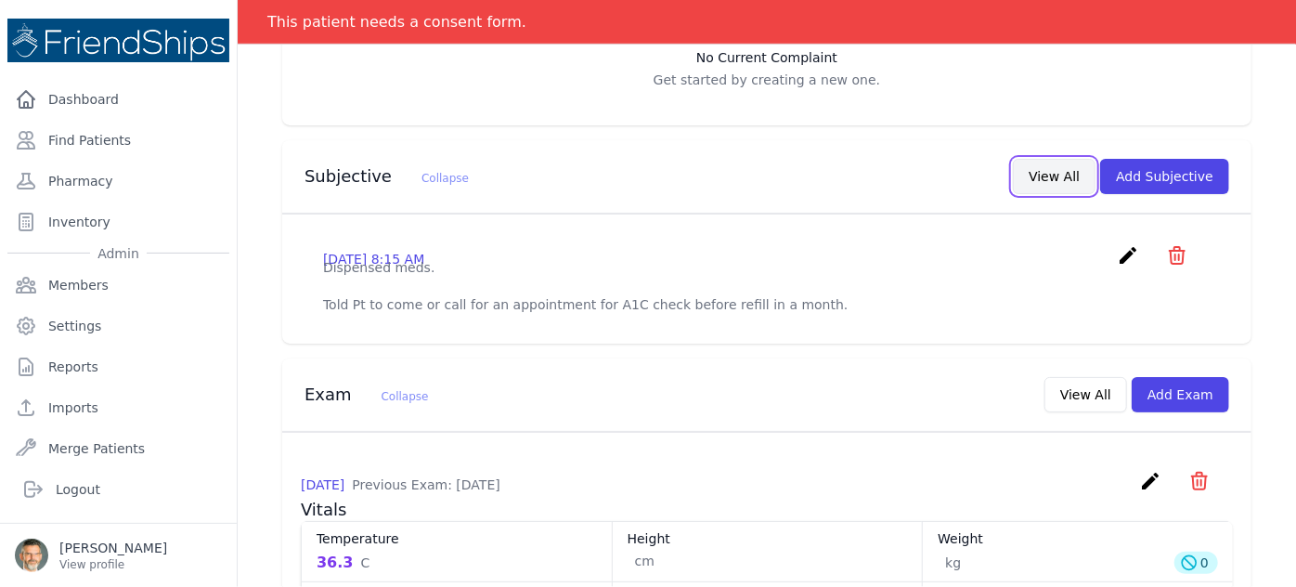
click at [1048, 159] on button "View All" at bounding box center [1054, 176] width 83 height 35
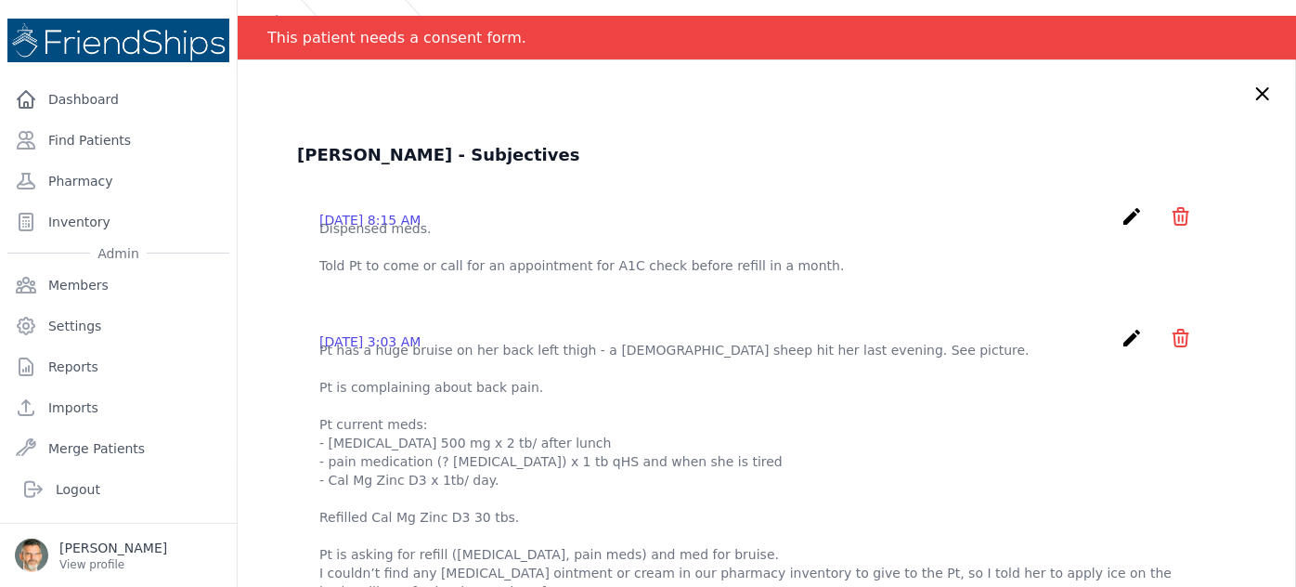
scroll to position [0, 0]
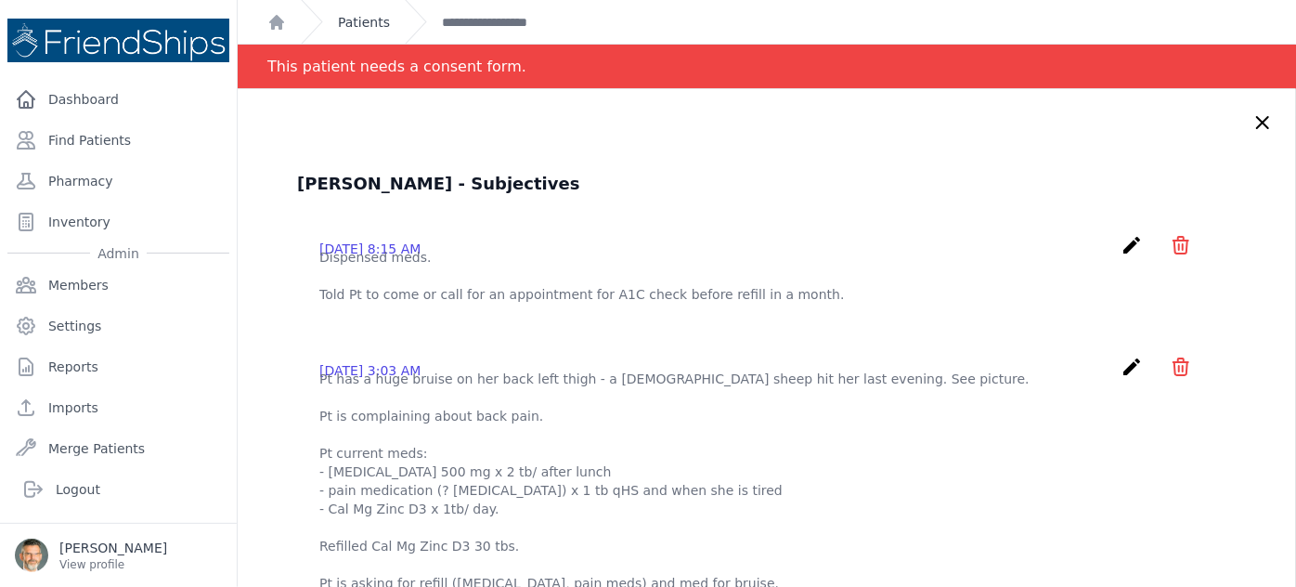
click at [354, 19] on link "Patients" at bounding box center [364, 22] width 52 height 19
